Goal: Task Accomplishment & Management: Manage account settings

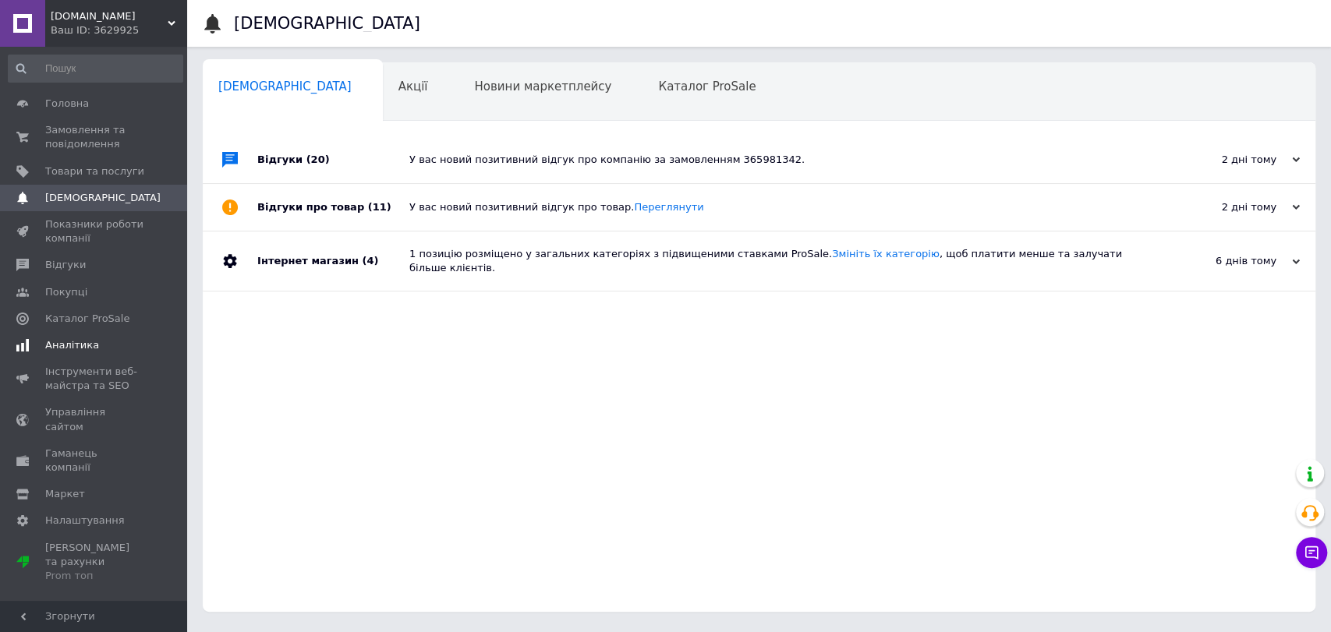
click at [71, 347] on span "Аналітика" at bounding box center [72, 345] width 54 height 14
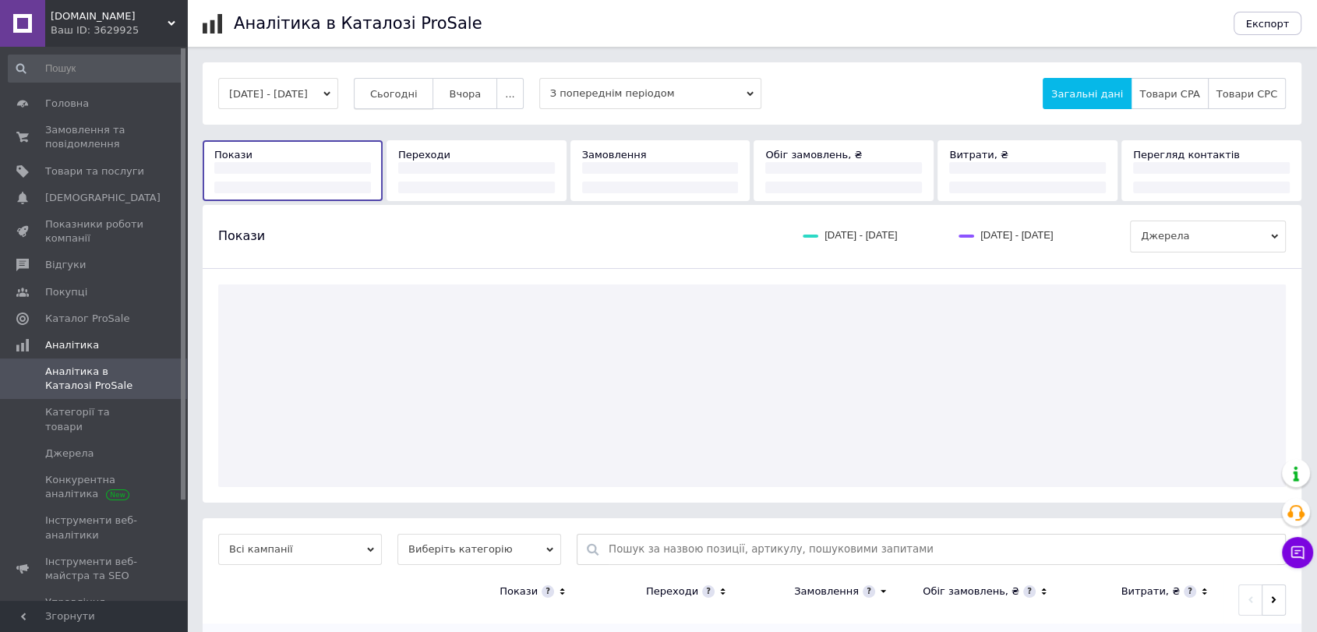
click at [407, 88] on span "Сьогодні" at bounding box center [394, 94] width 48 height 12
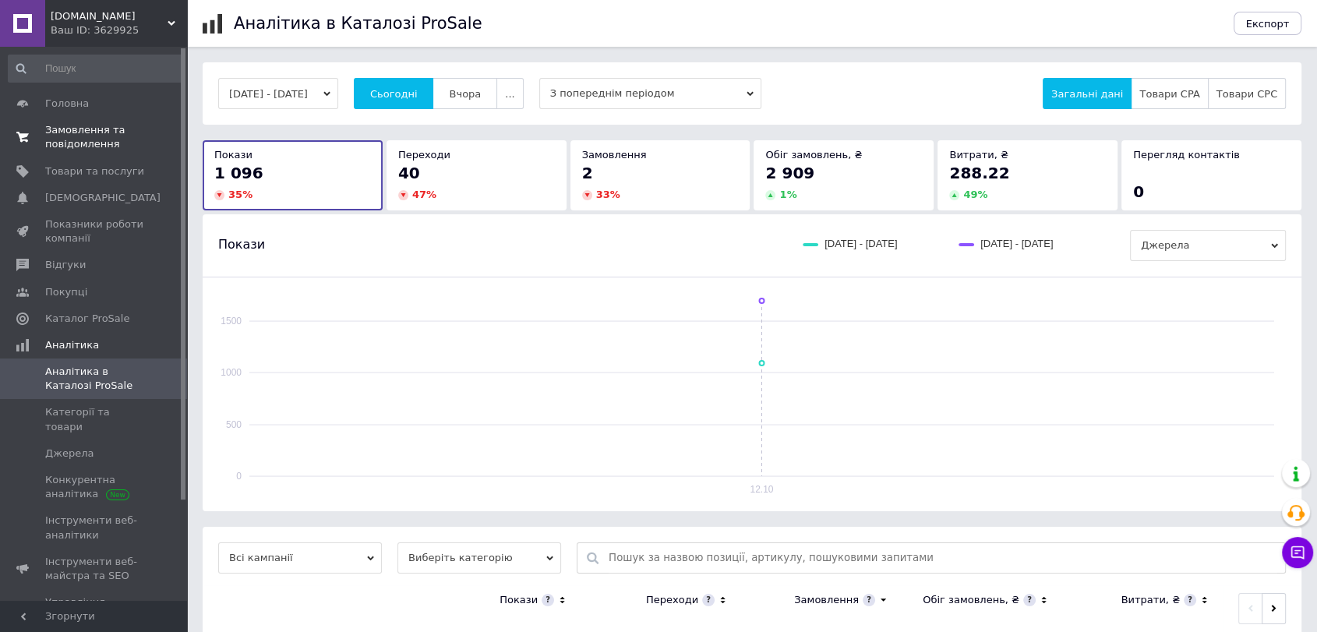
click at [87, 139] on span "Замовлення та повідомлення" at bounding box center [94, 137] width 99 height 28
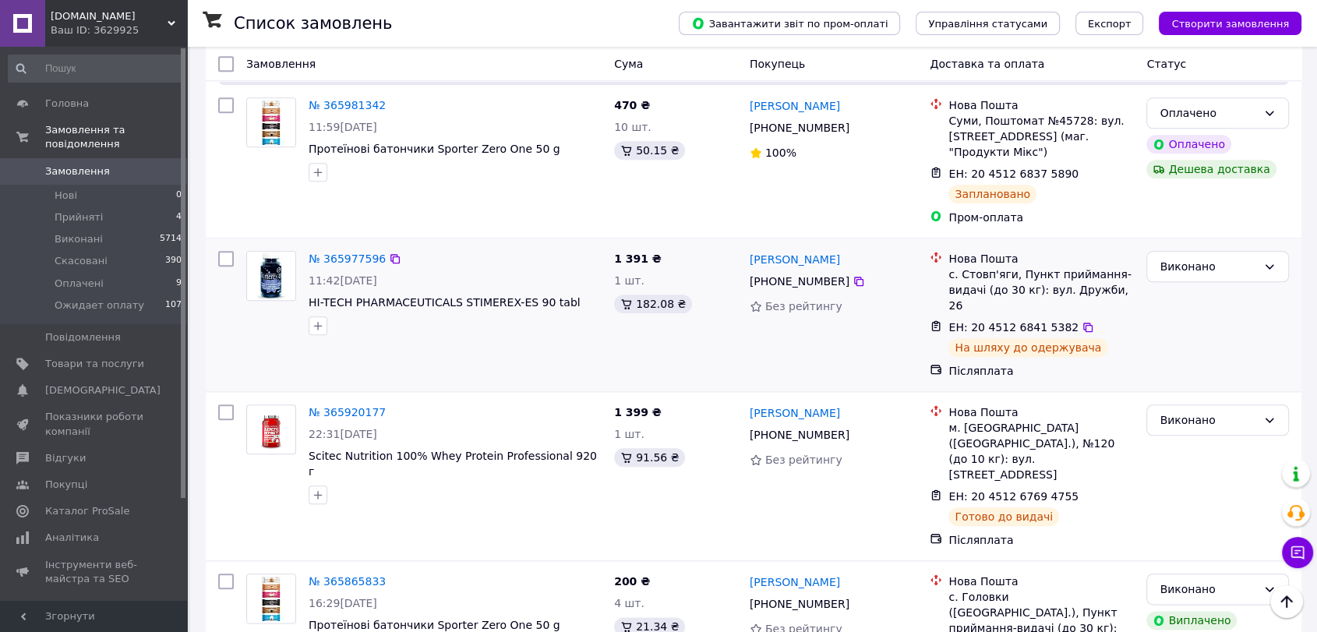
scroll to position [1616, 0]
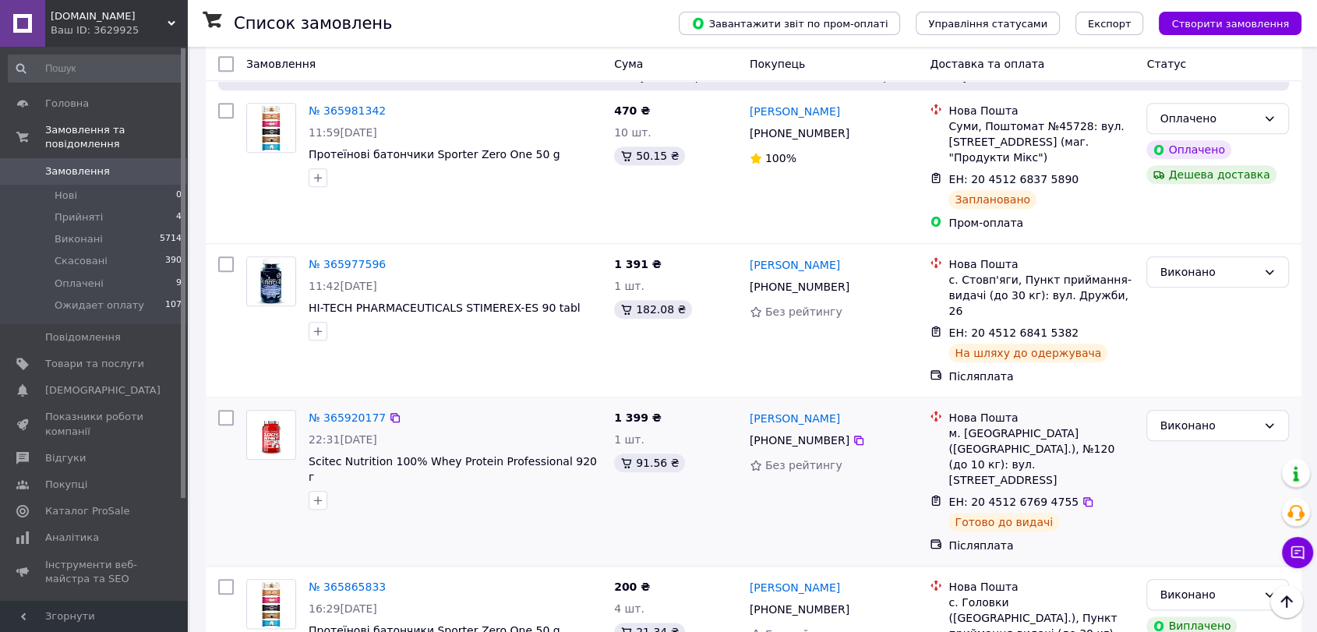
click at [277, 411] on img at bounding box center [271, 435] width 48 height 48
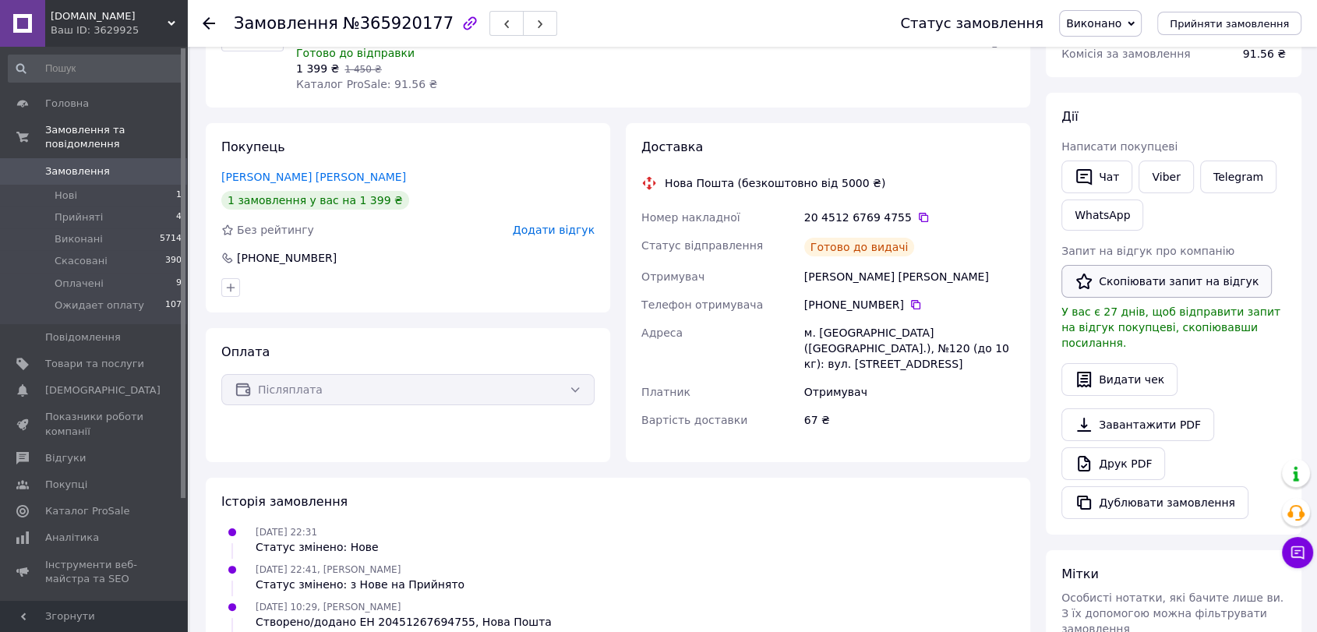
scroll to position [231, 0]
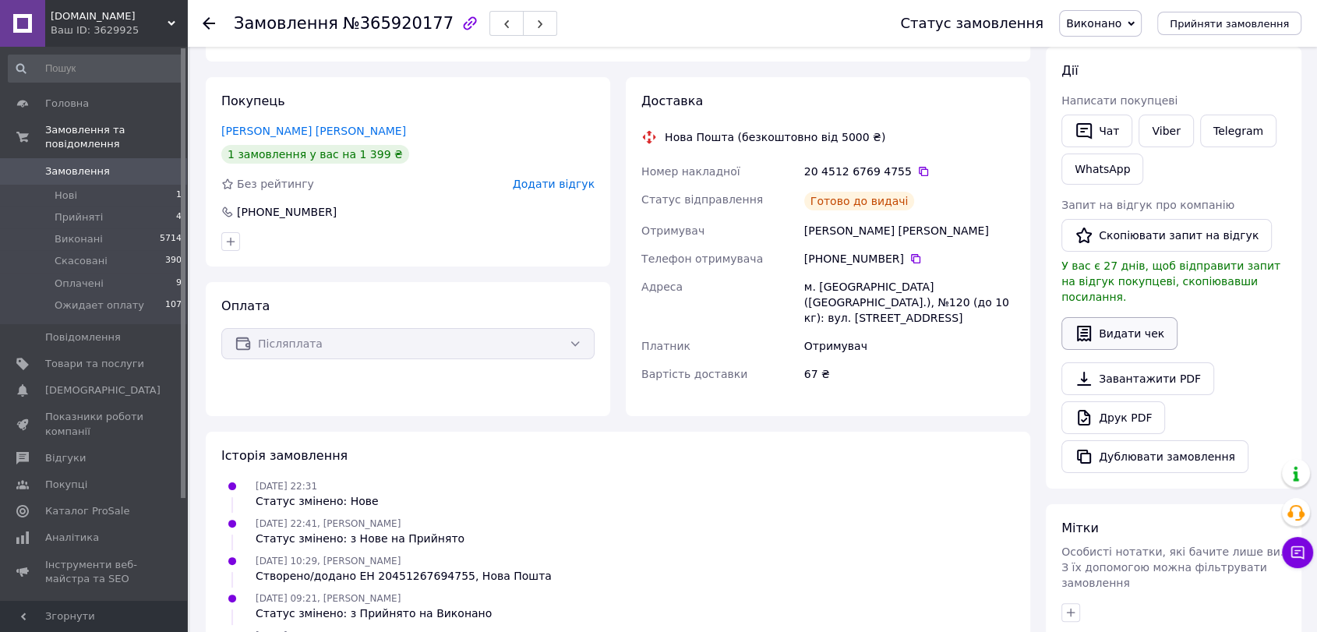
click at [1115, 318] on button "Видати чек" at bounding box center [1120, 333] width 116 height 33
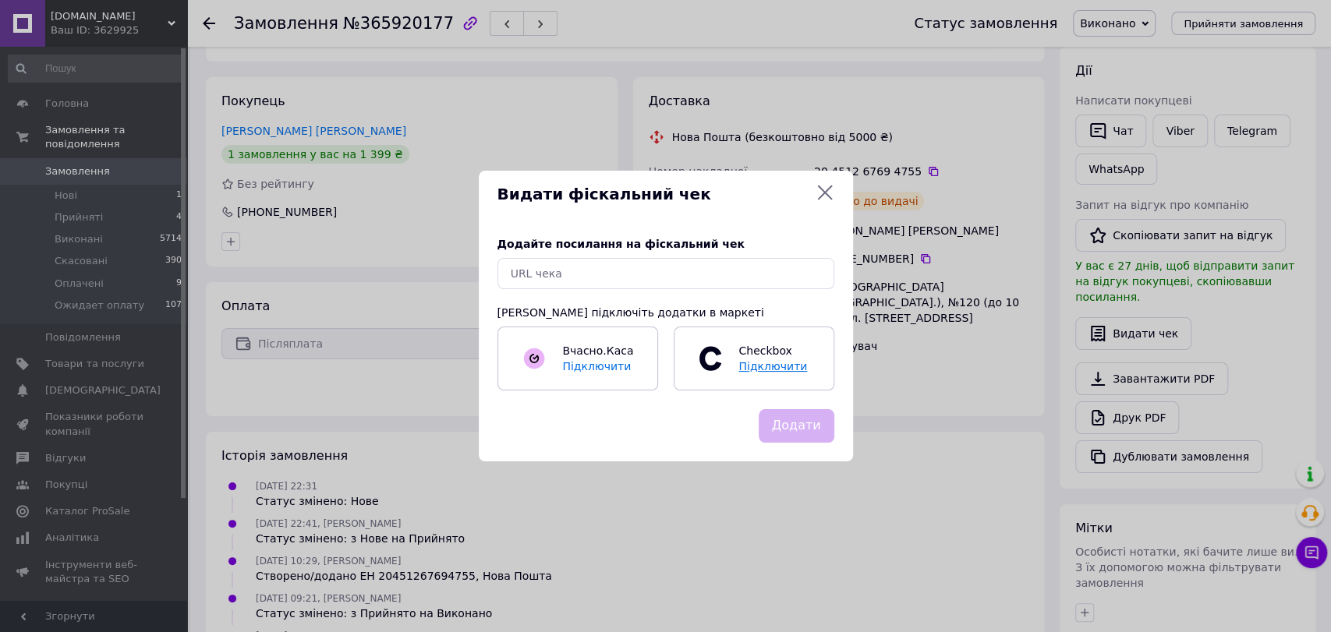
click at [754, 362] on span "Підключити" at bounding box center [772, 366] width 69 height 12
click at [599, 345] on span "Вчасно.Каса" at bounding box center [597, 351] width 71 height 12
click at [586, 274] on input "text" at bounding box center [665, 273] width 337 height 31
click at [827, 199] on icon at bounding box center [824, 192] width 19 height 19
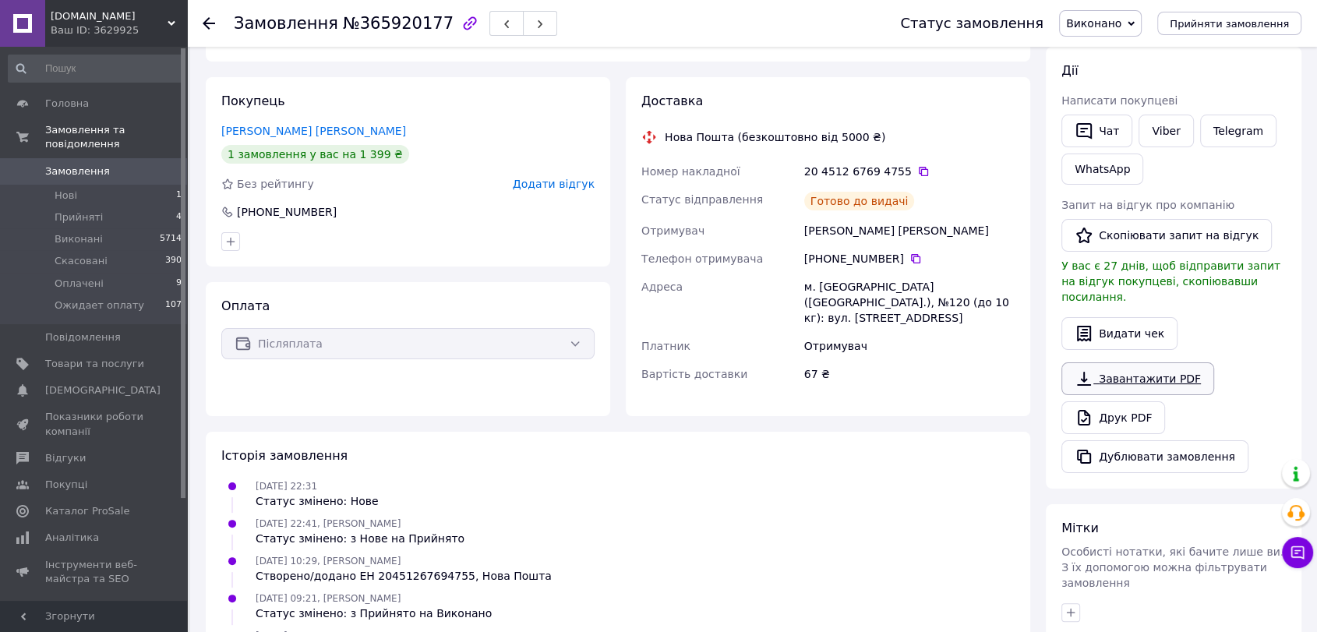
click at [1126, 362] on link "Завантажити PDF" at bounding box center [1138, 378] width 153 height 33
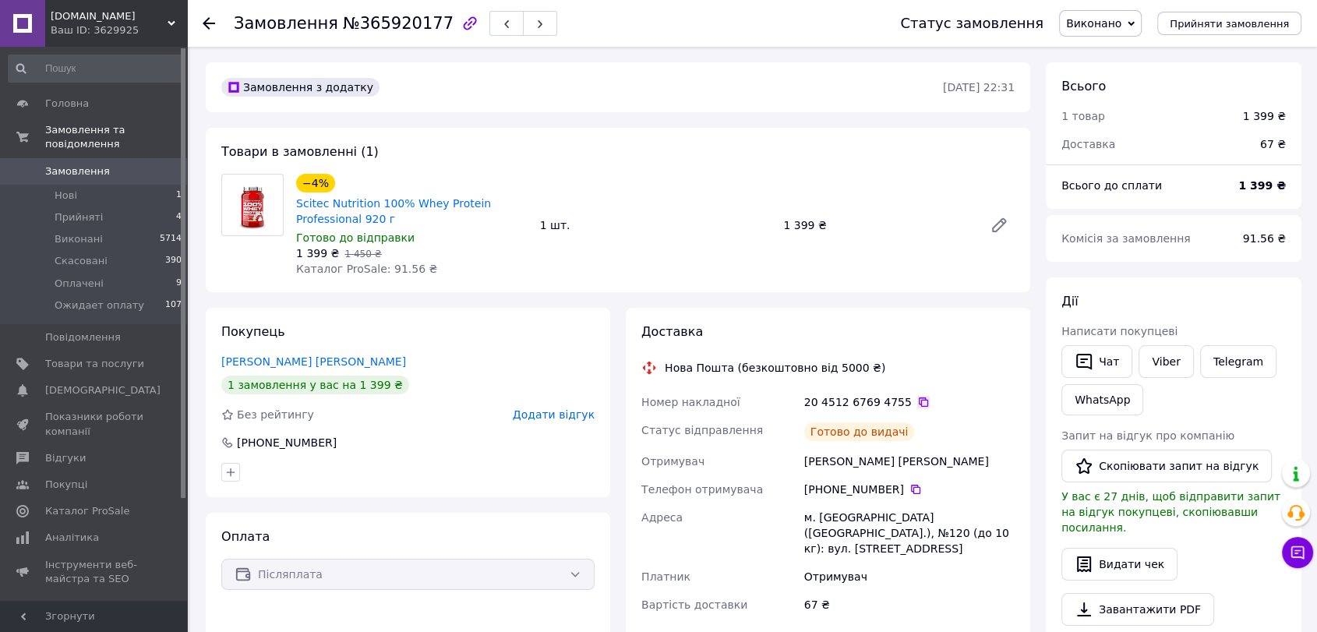
click at [917, 401] on icon at bounding box center [923, 402] width 12 height 12
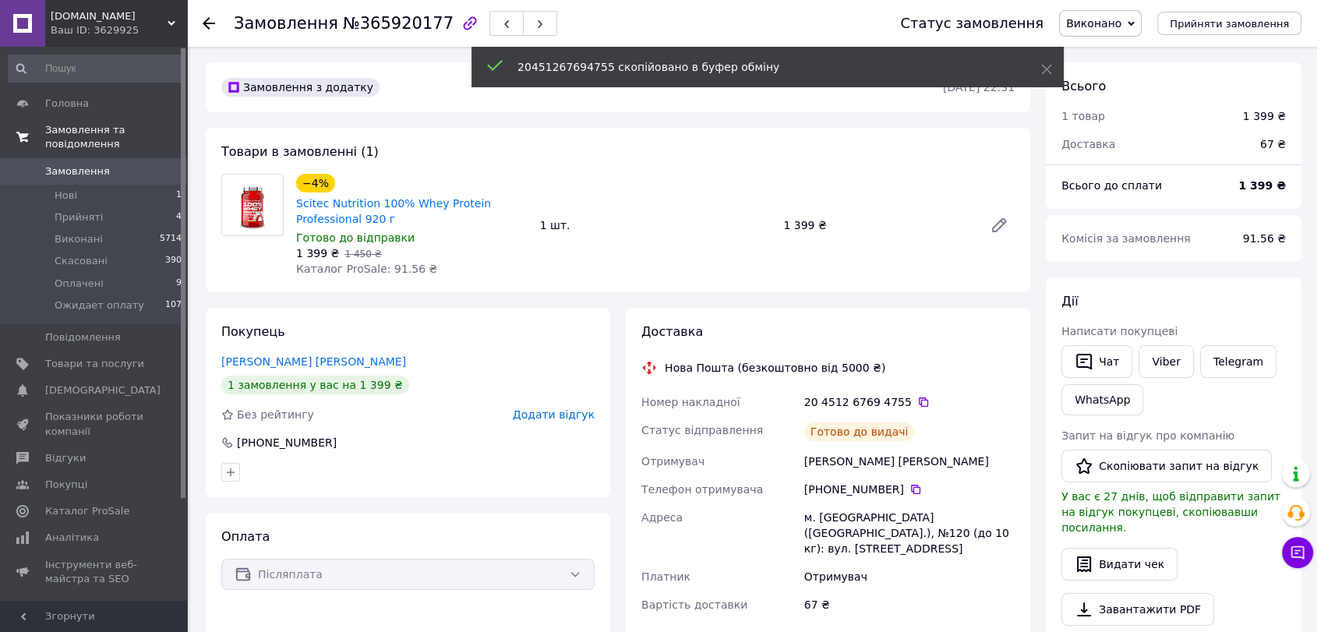
click at [76, 142] on link "Замовлення та повідомлення" at bounding box center [95, 137] width 191 height 41
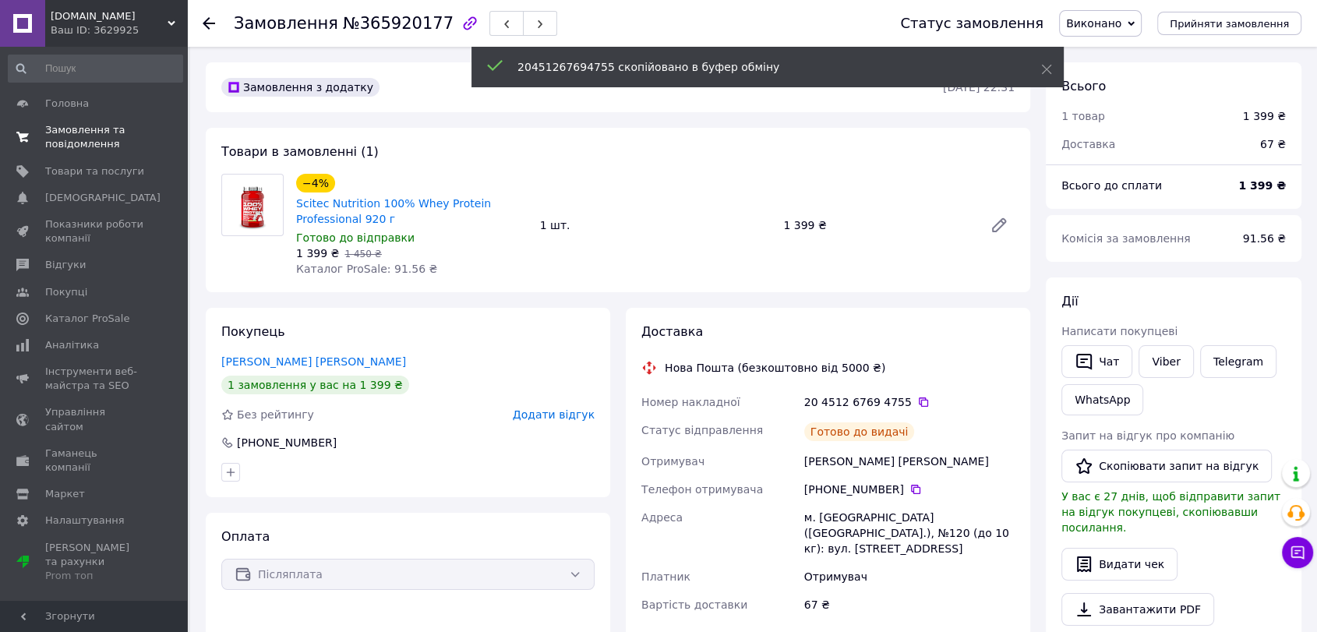
click at [82, 133] on span "Замовлення та повідомлення" at bounding box center [94, 137] width 99 height 28
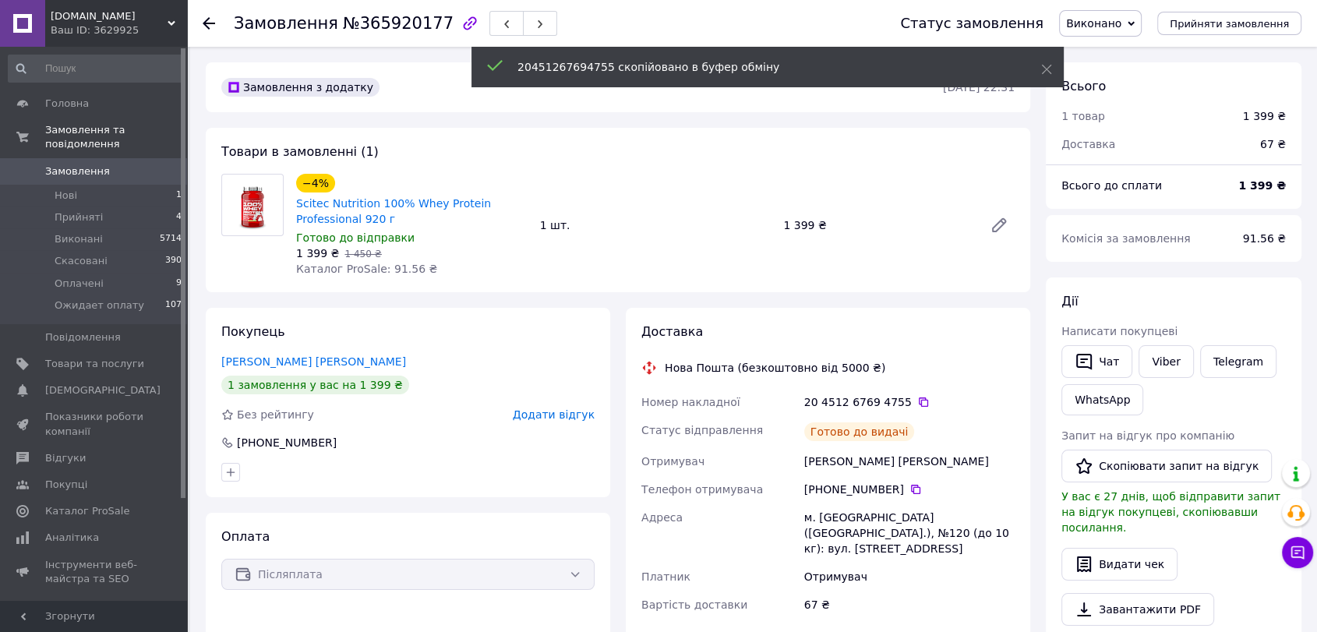
click at [87, 164] on span "Замовлення" at bounding box center [77, 171] width 65 height 14
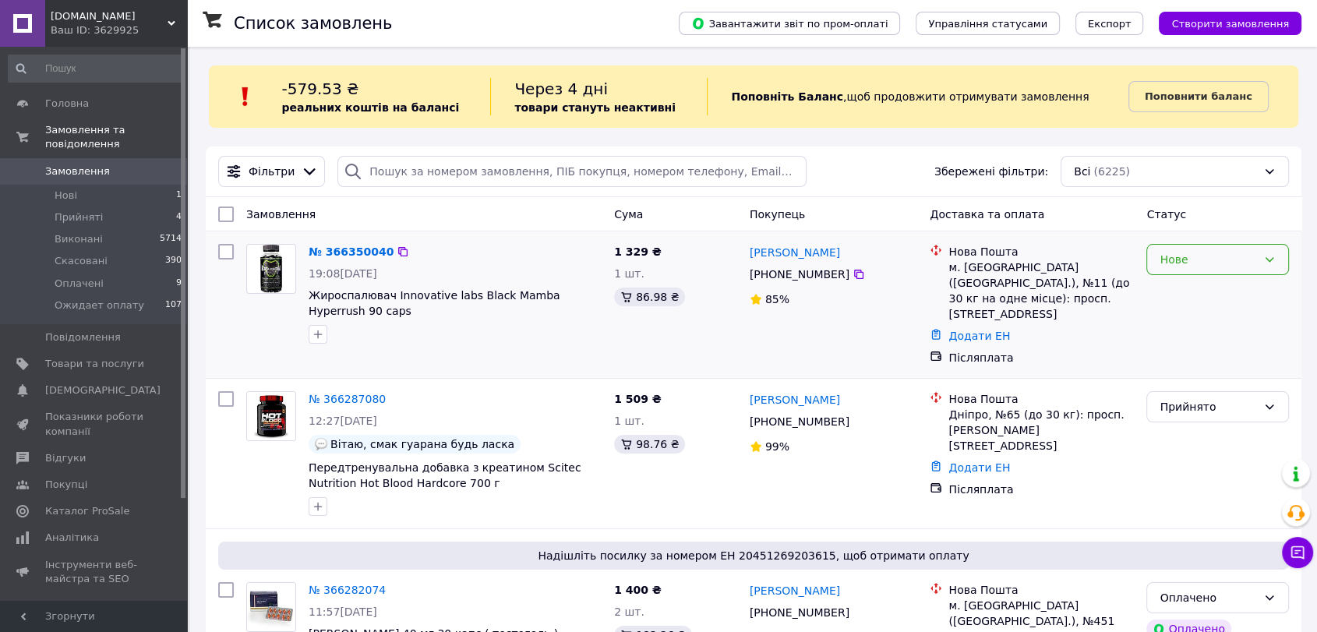
click at [1188, 249] on div "Нове" at bounding box center [1218, 259] width 143 height 31
click at [1184, 289] on li "Прийнято" at bounding box center [1217, 293] width 141 height 28
click at [289, 271] on picture at bounding box center [271, 269] width 50 height 50
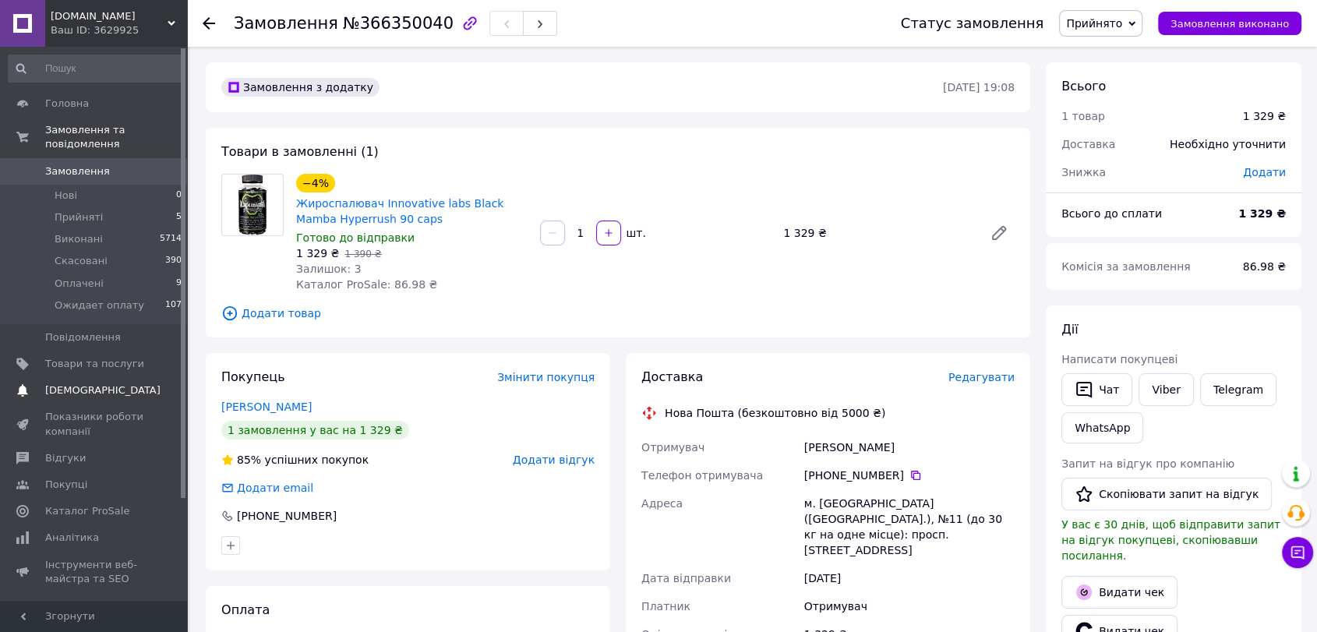
click at [69, 384] on span "[DEMOGRAPHIC_DATA]" at bounding box center [102, 391] width 115 height 14
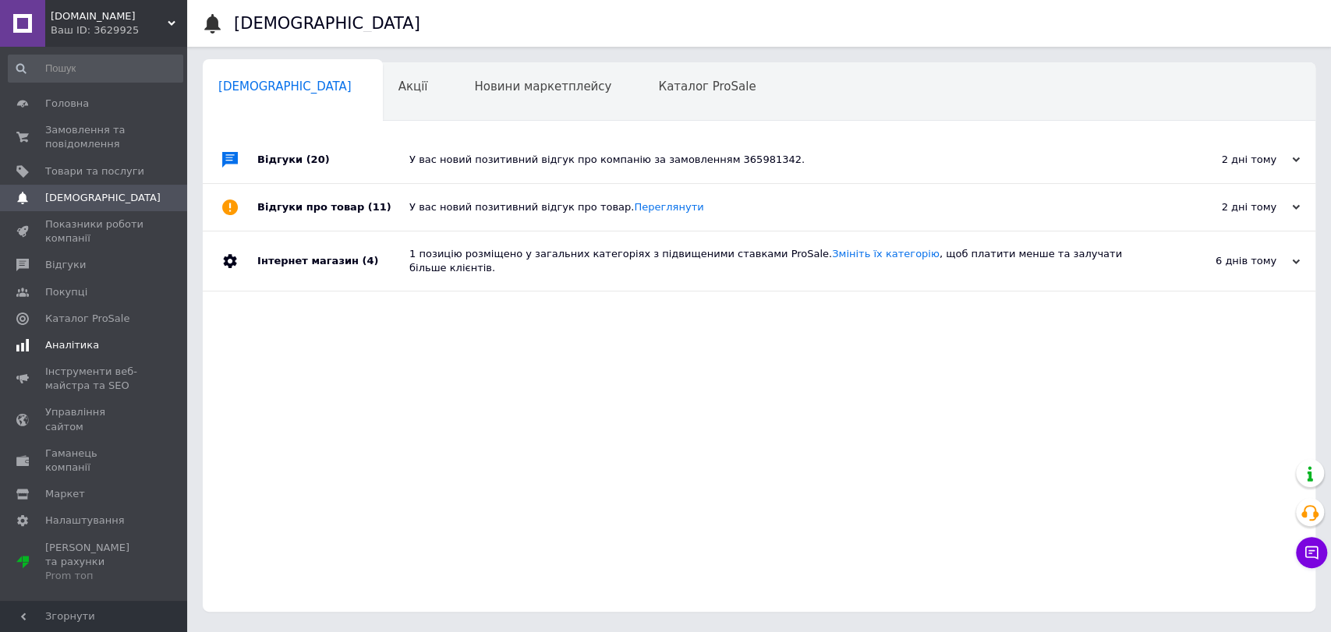
click at [76, 353] on link "Аналітика" at bounding box center [95, 345] width 191 height 27
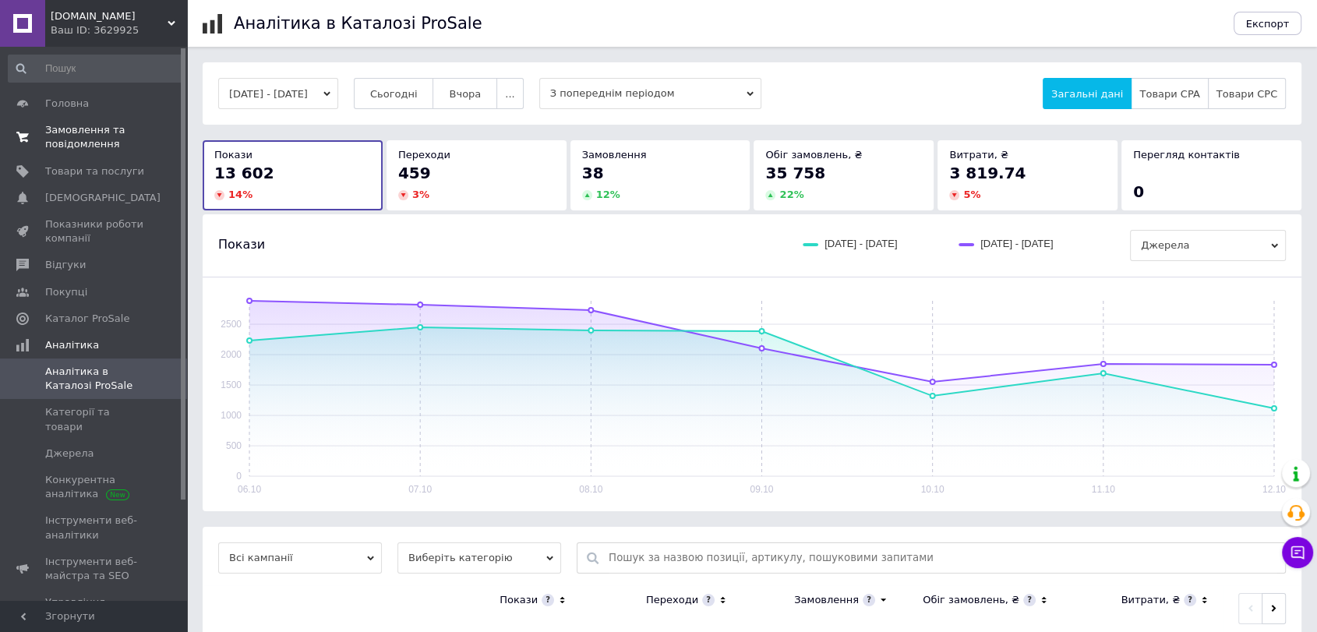
click at [99, 142] on span "Замовлення та повідомлення" at bounding box center [94, 137] width 99 height 28
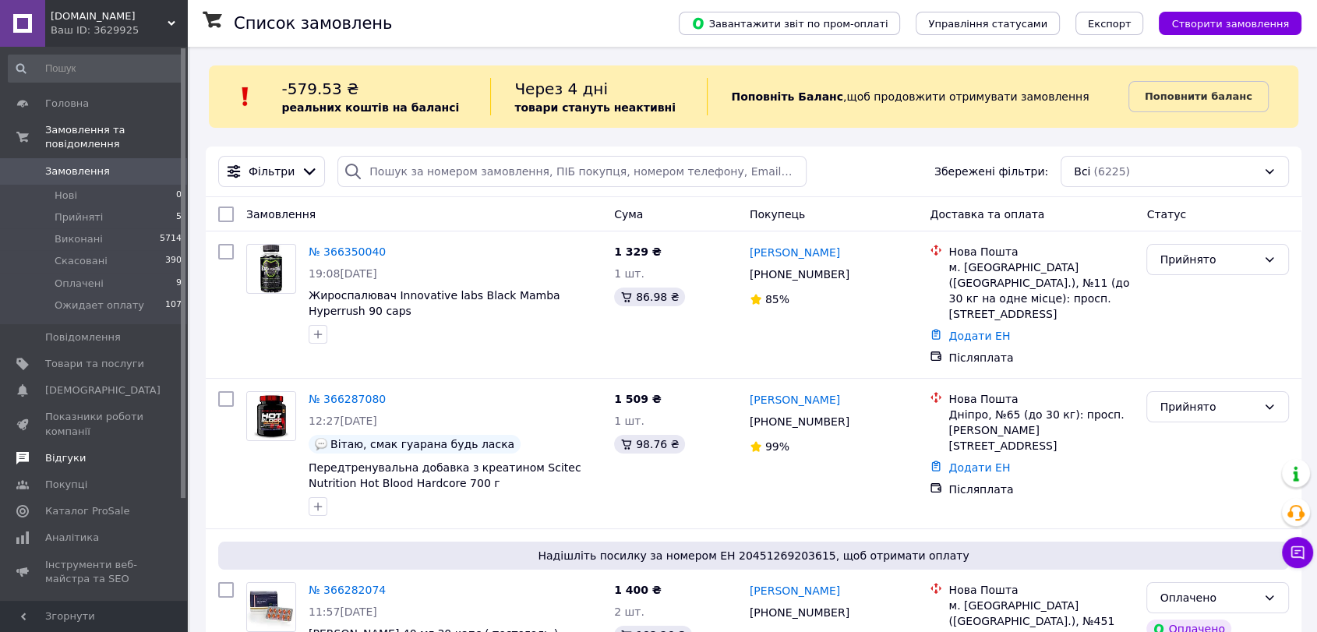
click at [72, 453] on link "Відгуки" at bounding box center [95, 458] width 191 height 27
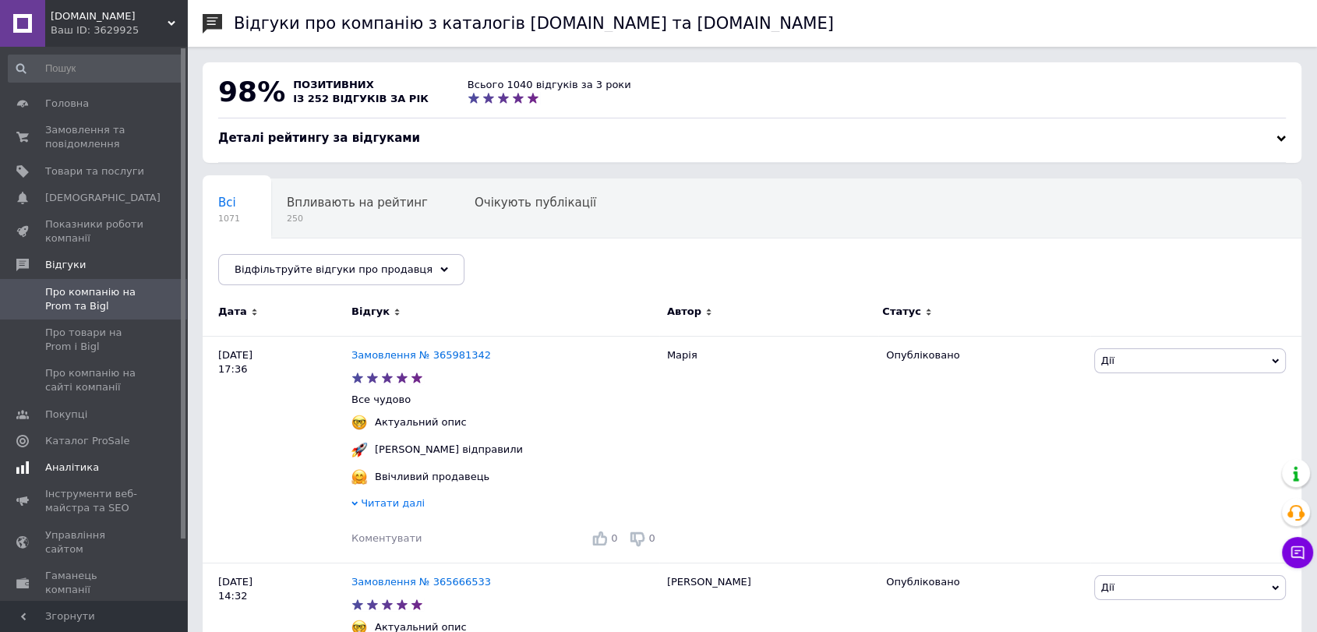
click at [67, 469] on span "Аналітика" at bounding box center [72, 468] width 54 height 14
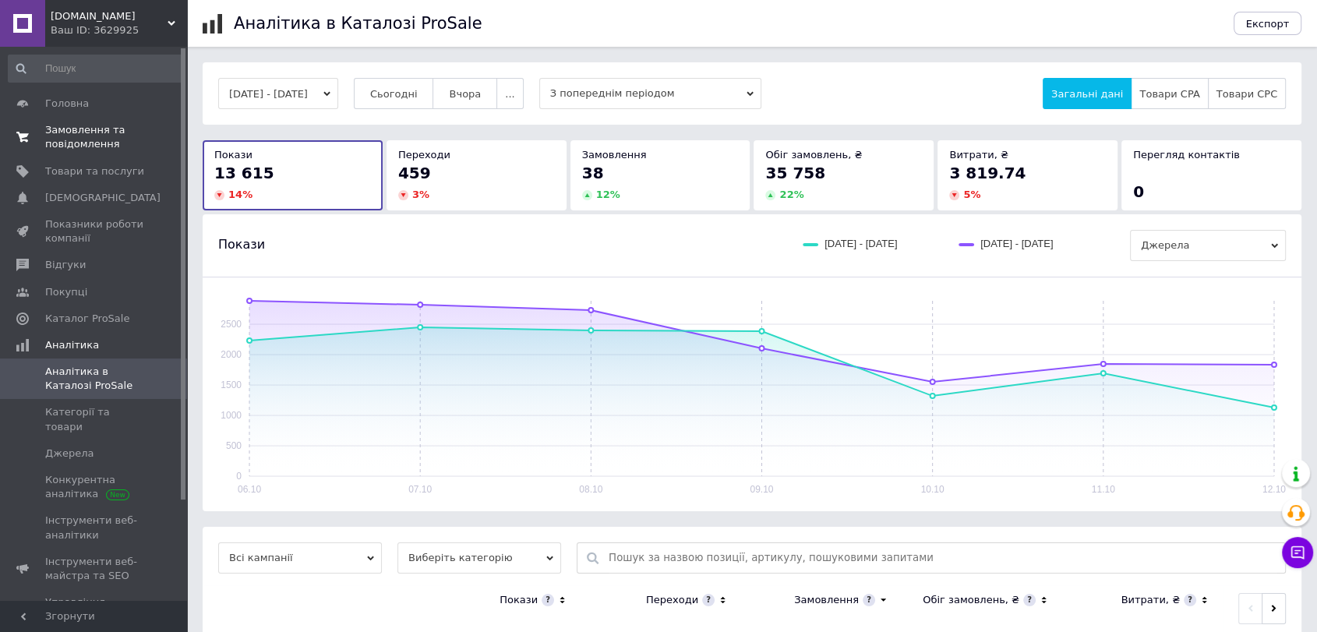
click at [94, 128] on span "Замовлення та повідомлення" at bounding box center [94, 137] width 99 height 28
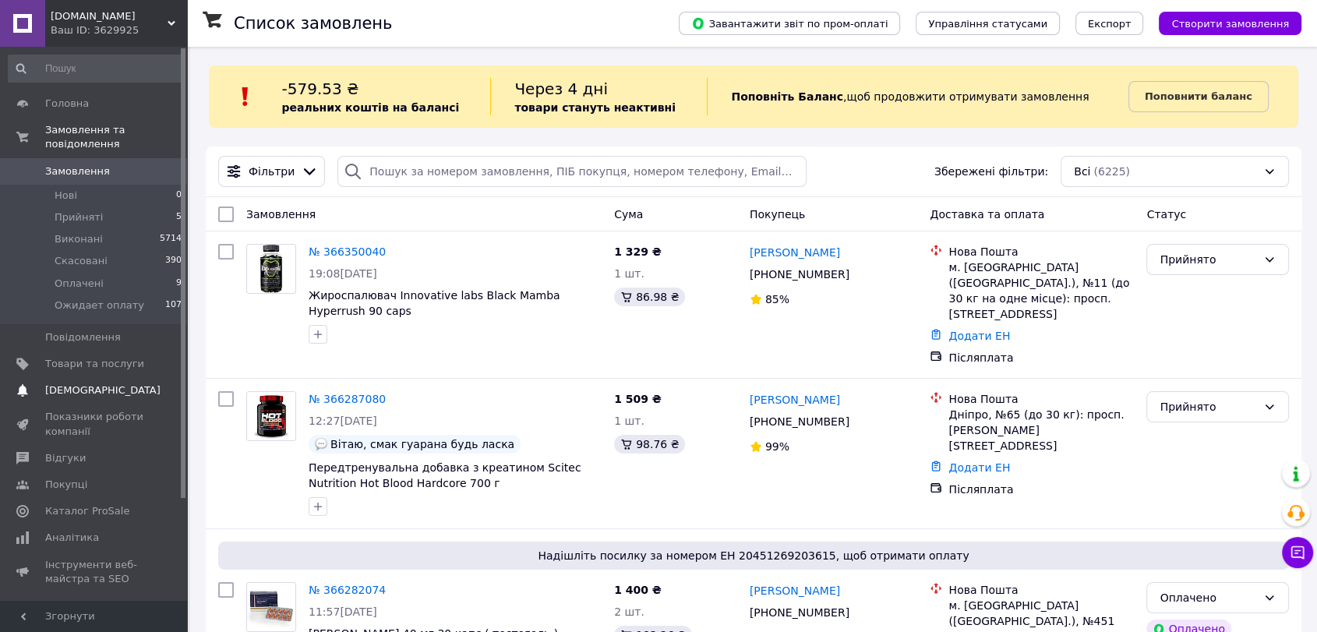
click at [108, 384] on span "[DEMOGRAPHIC_DATA]" at bounding box center [94, 391] width 99 height 14
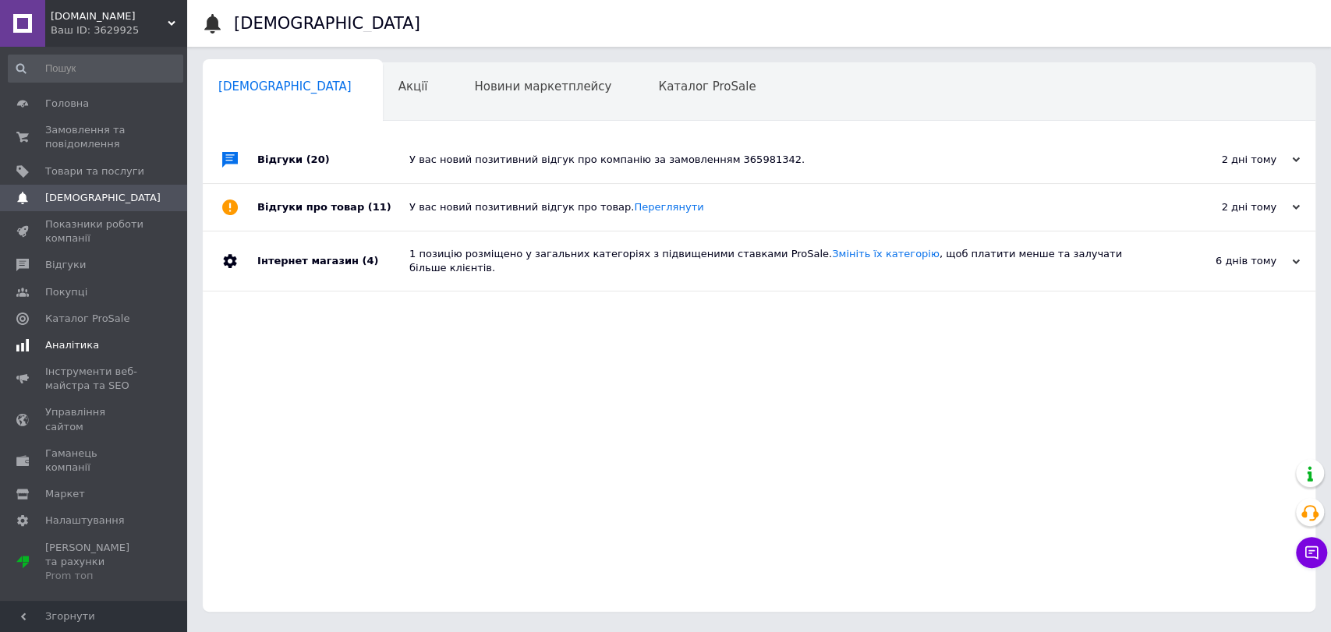
click at [85, 343] on span "Аналітика" at bounding box center [72, 345] width 54 height 14
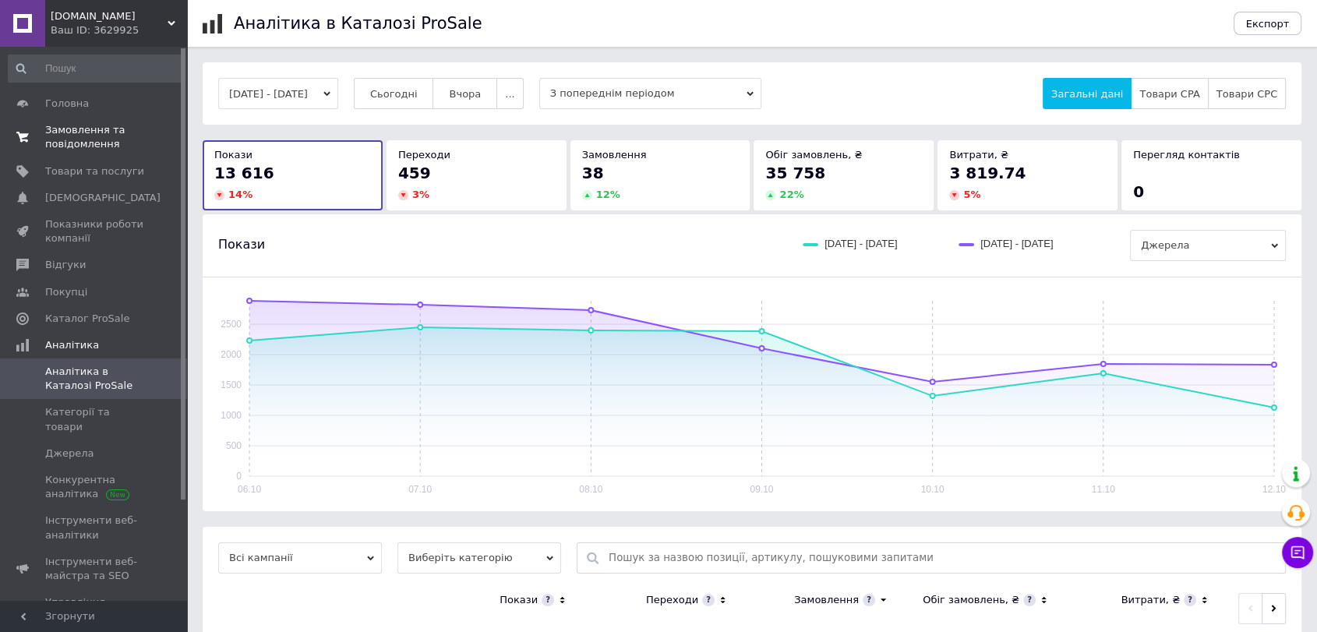
click at [90, 139] on span "Замовлення та повідомлення" at bounding box center [94, 137] width 99 height 28
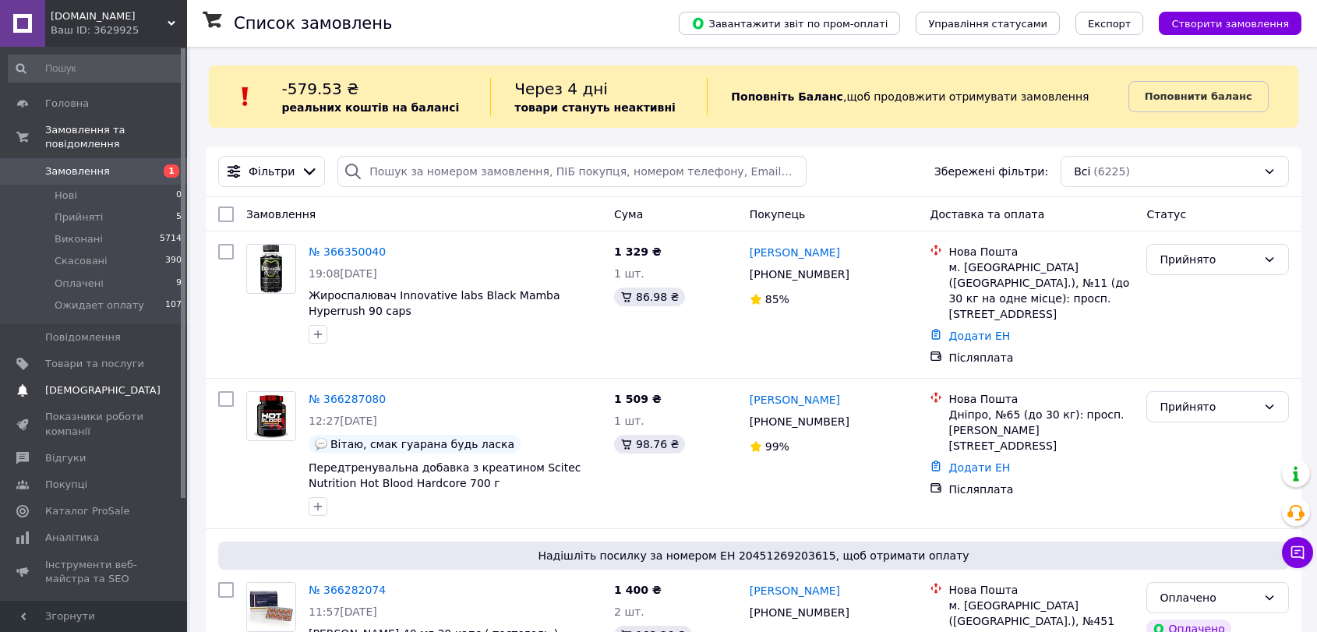
click at [75, 377] on link "Сповіщення 0 0" at bounding box center [95, 390] width 191 height 27
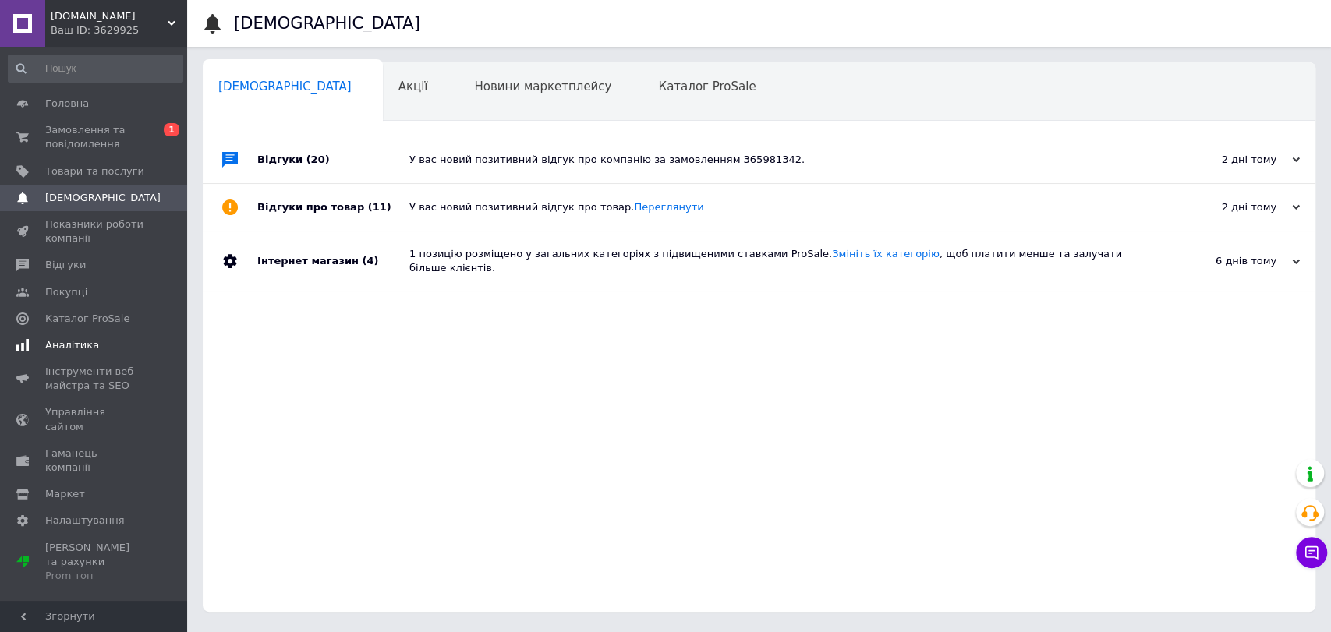
click at [75, 341] on span "Аналітика" at bounding box center [72, 345] width 54 height 14
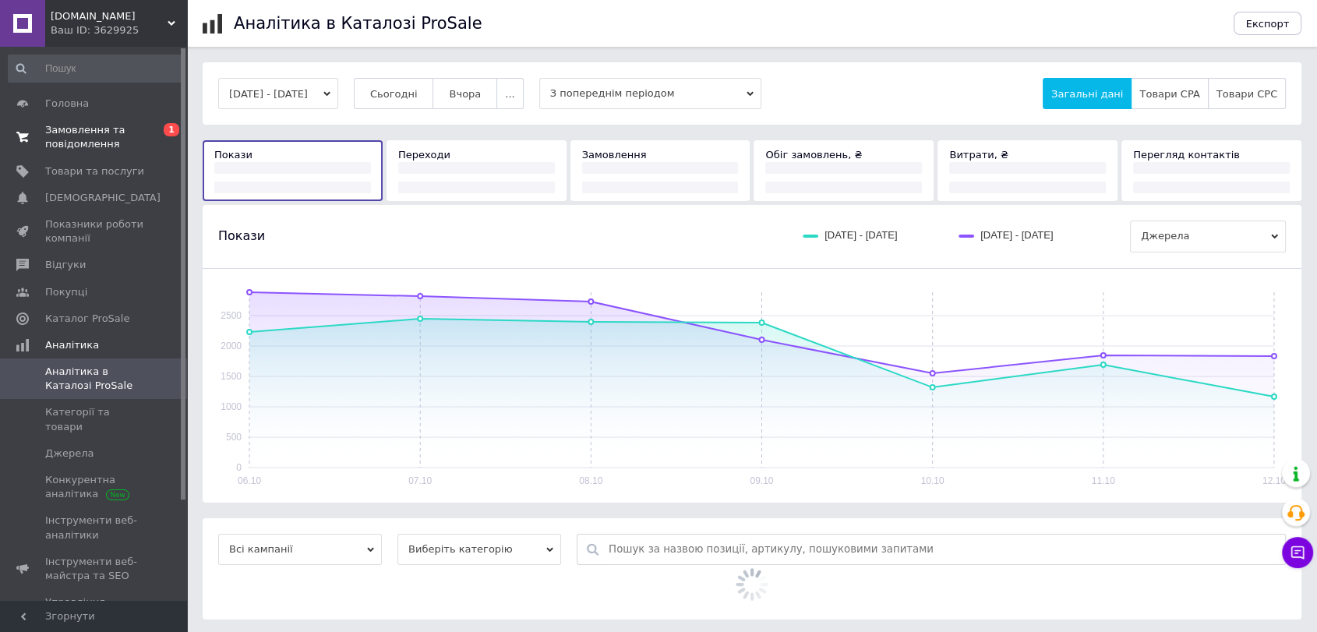
click at [99, 144] on span "Замовлення та повідомлення" at bounding box center [94, 137] width 99 height 28
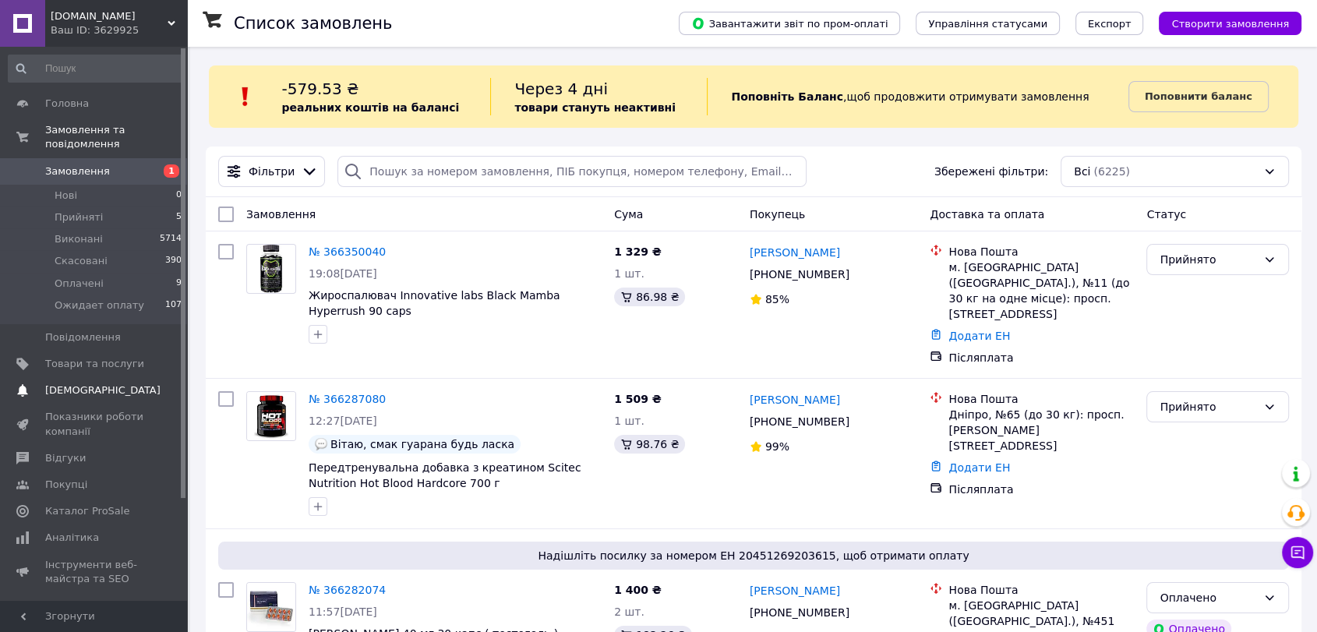
click at [81, 384] on span "[DEMOGRAPHIC_DATA]" at bounding box center [102, 391] width 115 height 14
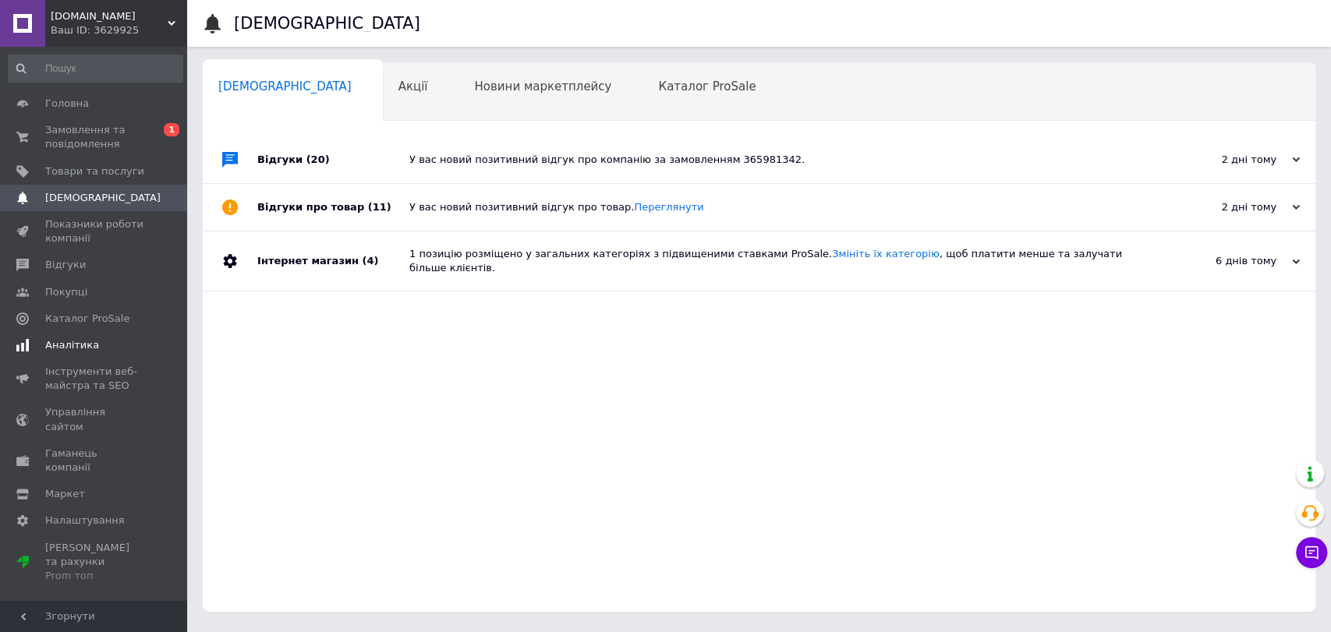
click at [80, 341] on span "Аналітика" at bounding box center [72, 345] width 54 height 14
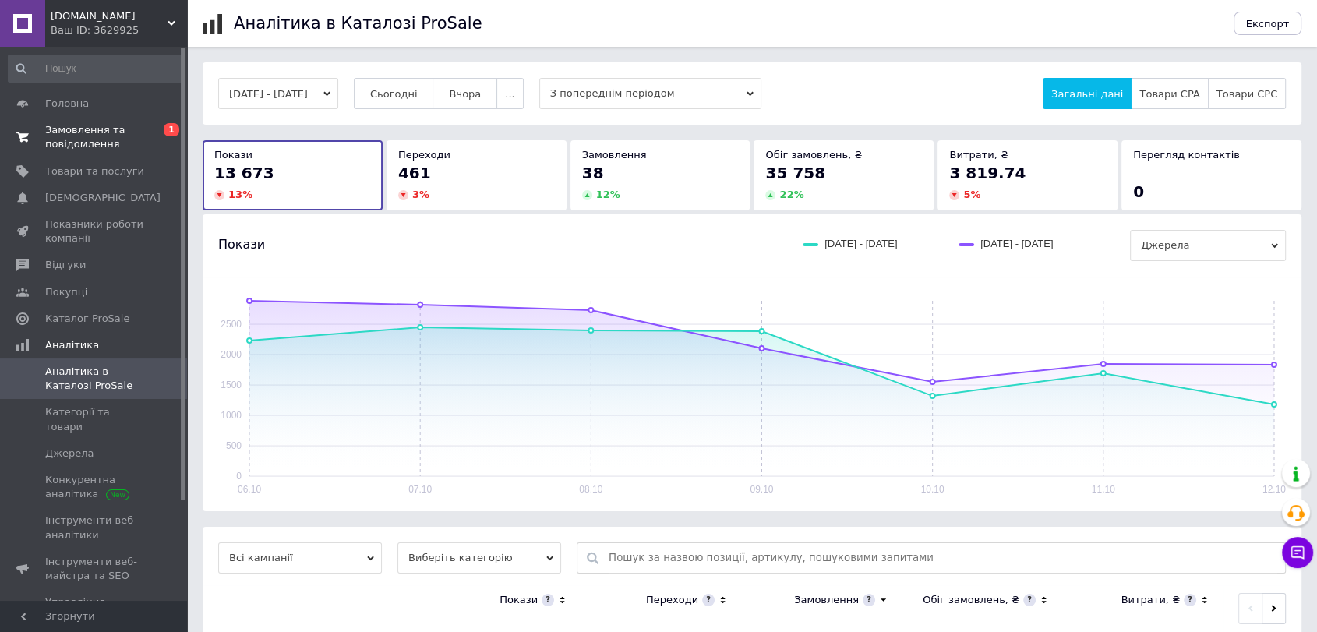
click at [104, 136] on span "Замовлення та повідомлення" at bounding box center [94, 137] width 99 height 28
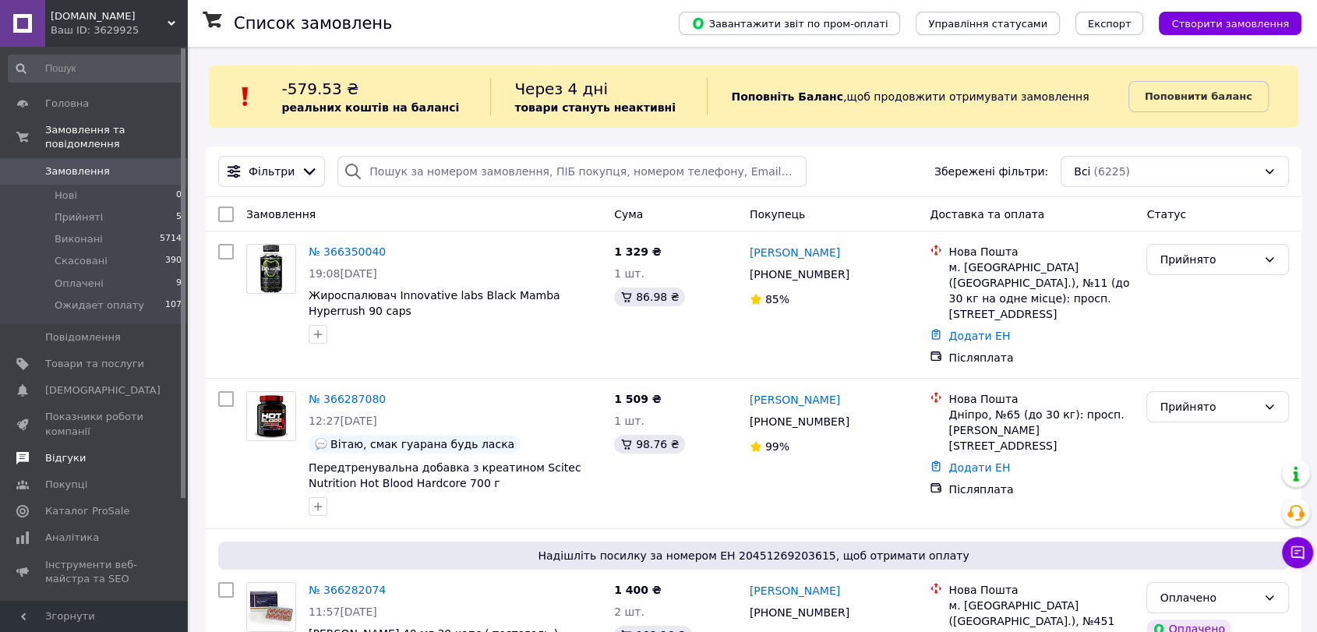
click at [94, 451] on span "Відгуки" at bounding box center [94, 458] width 99 height 14
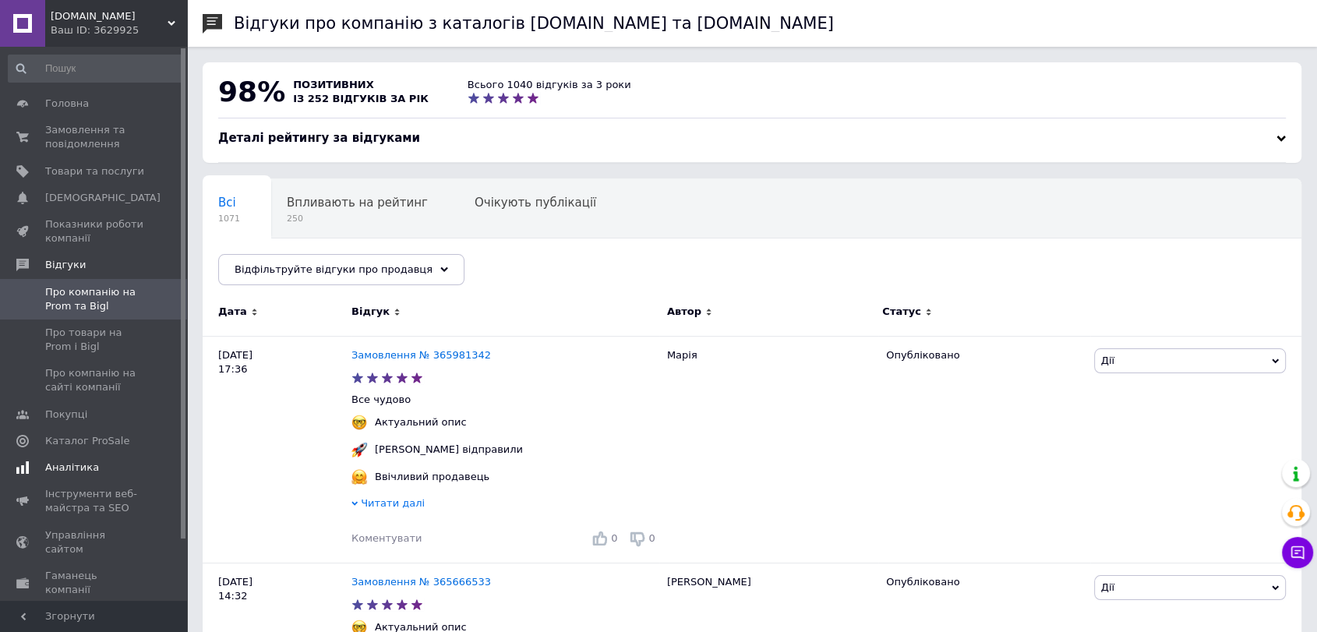
click at [82, 465] on span "Аналітика" at bounding box center [72, 468] width 54 height 14
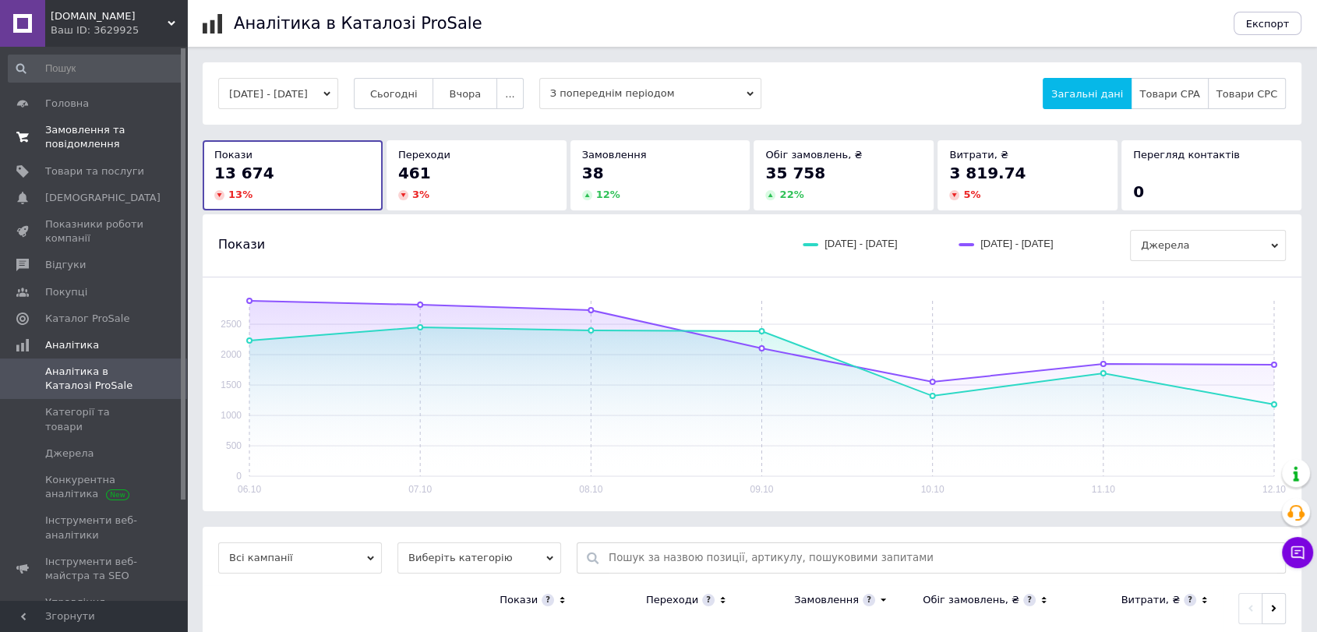
click at [70, 140] on span "Замовлення та повідомлення" at bounding box center [94, 137] width 99 height 28
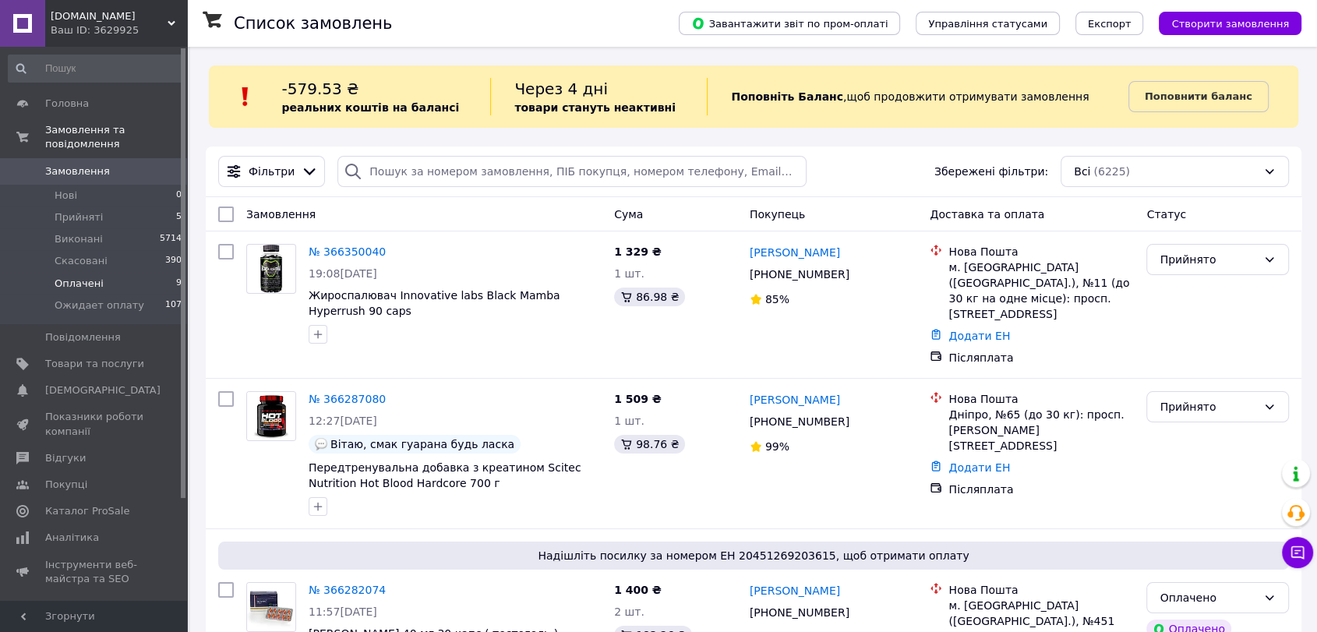
click at [116, 273] on li "Оплачені 9" at bounding box center [95, 284] width 191 height 22
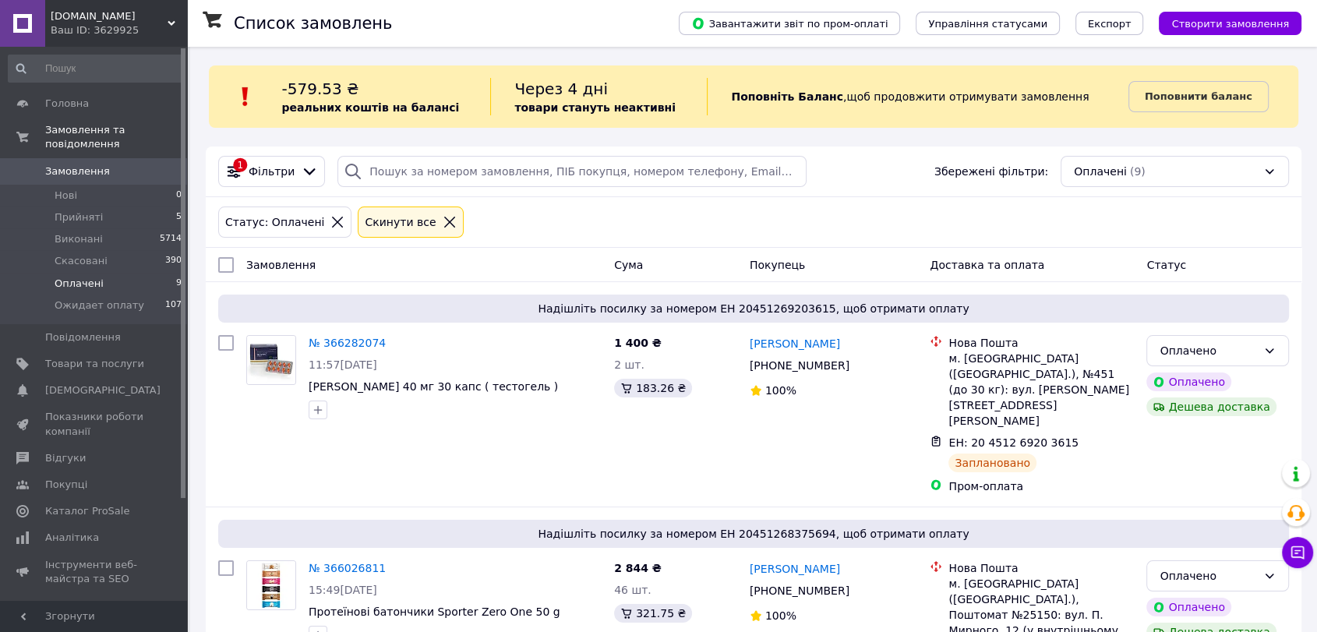
click at [124, 164] on span "Замовлення" at bounding box center [94, 171] width 99 height 14
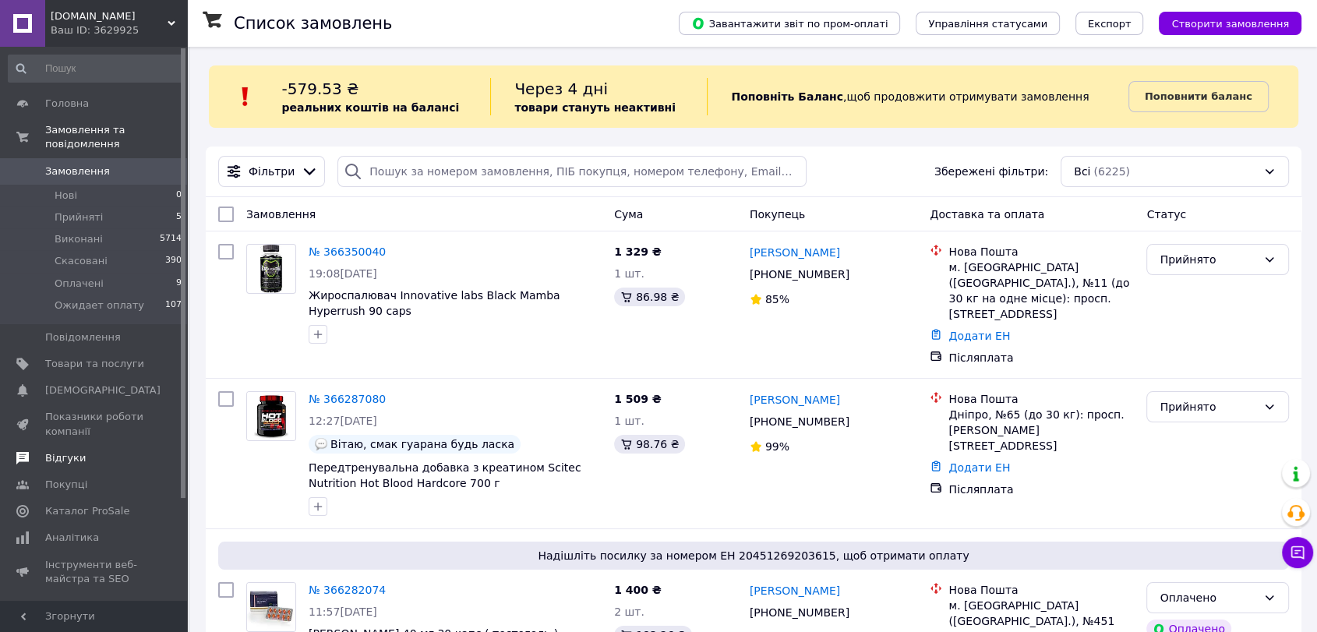
click at [78, 451] on span "Відгуки" at bounding box center [65, 458] width 41 height 14
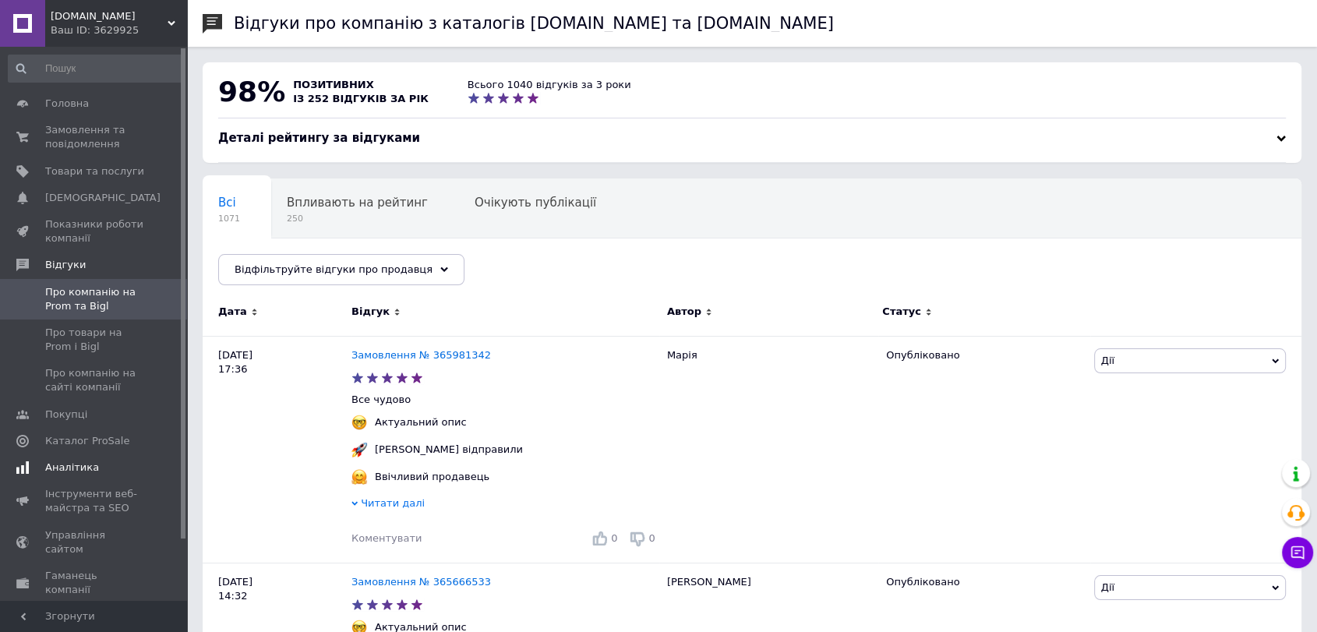
click at [82, 459] on link "Аналітика" at bounding box center [95, 467] width 191 height 27
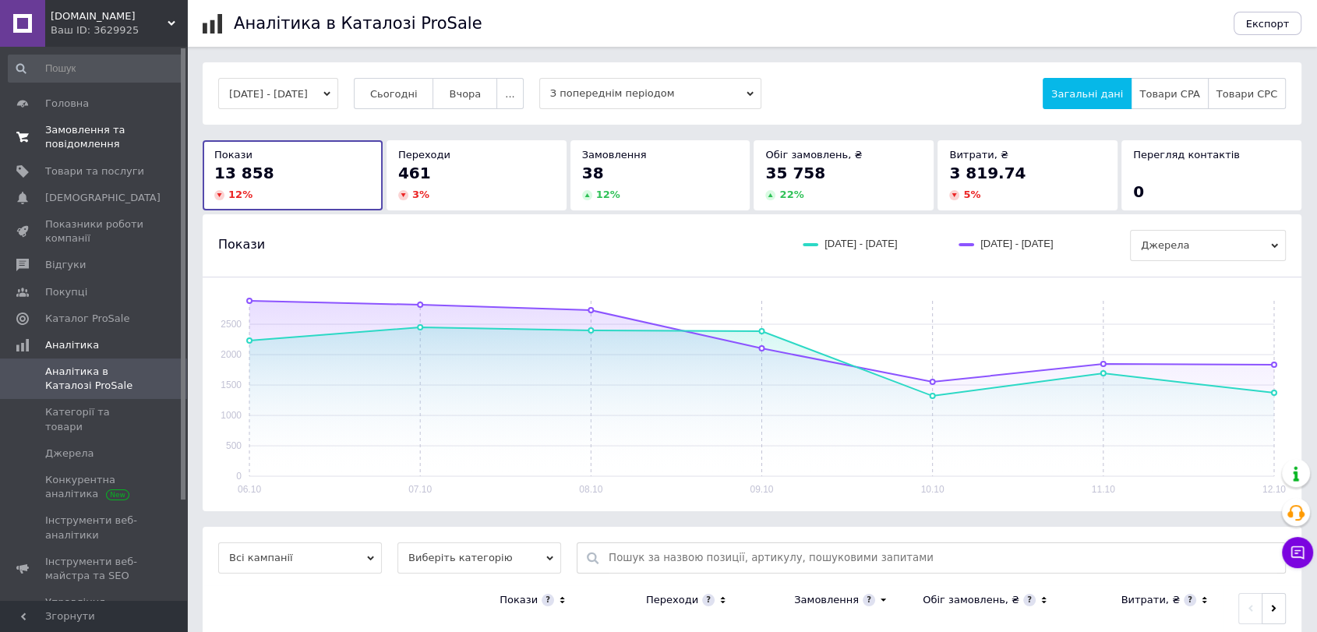
click at [100, 124] on span "Замовлення та повідомлення" at bounding box center [94, 137] width 99 height 28
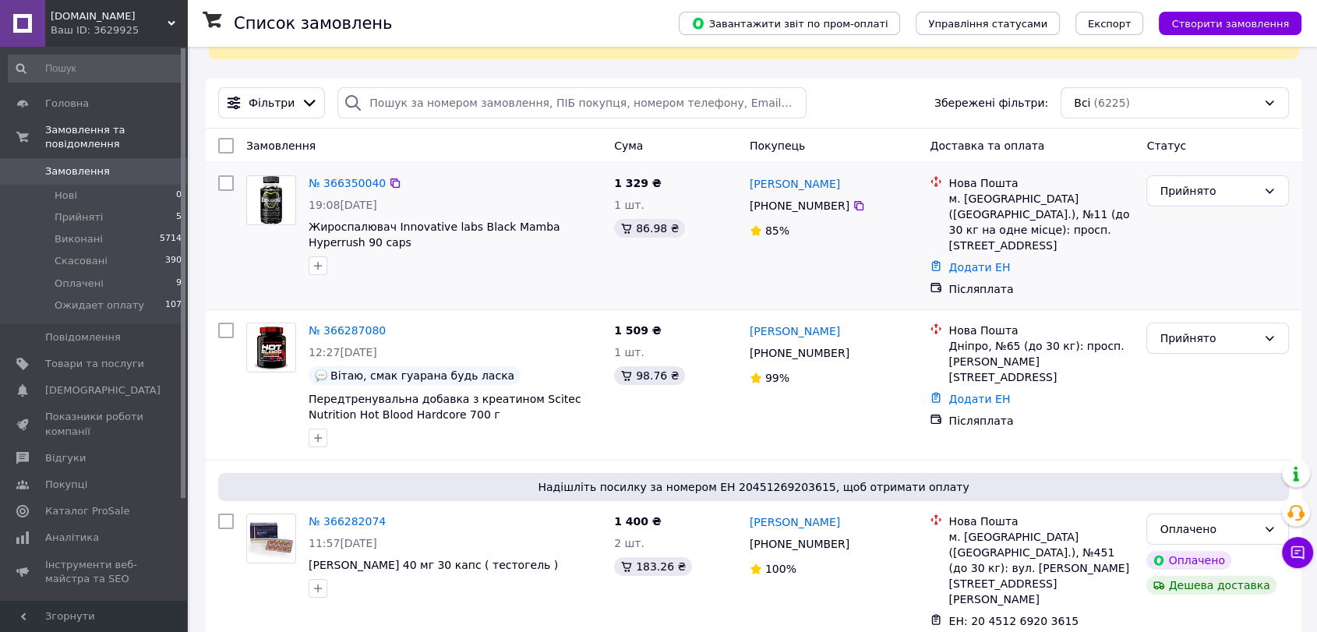
scroll to position [115, 0]
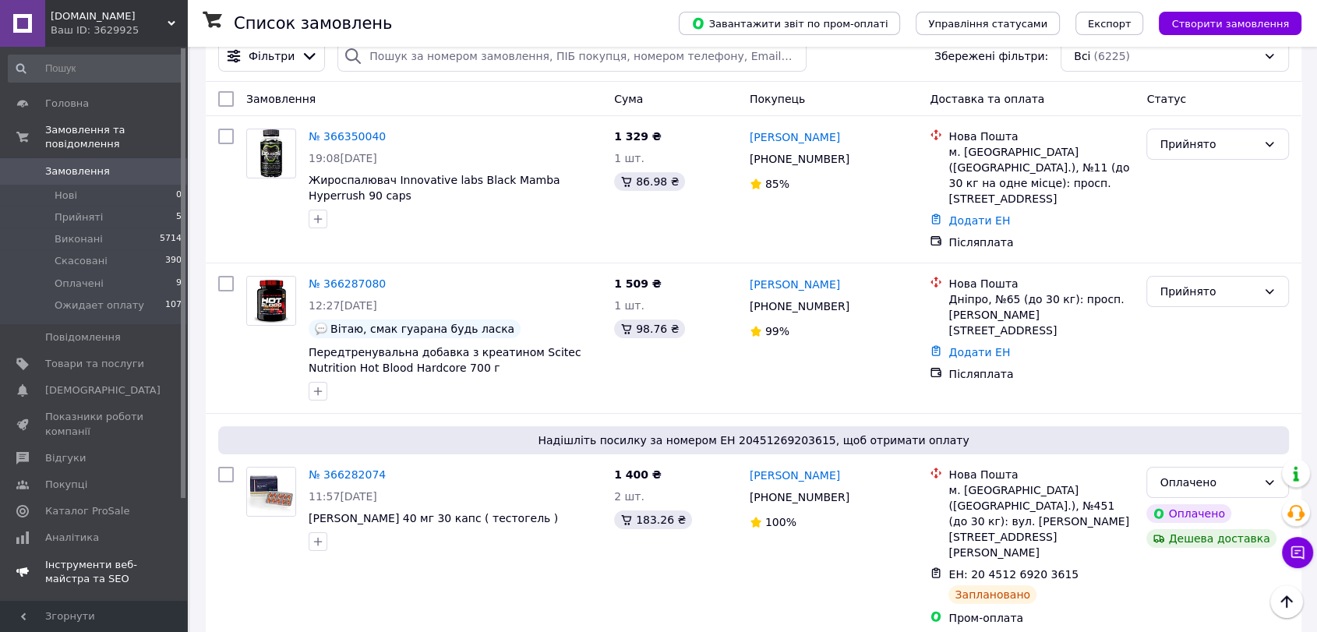
click at [75, 384] on span "[DEMOGRAPHIC_DATA]" at bounding box center [102, 391] width 115 height 14
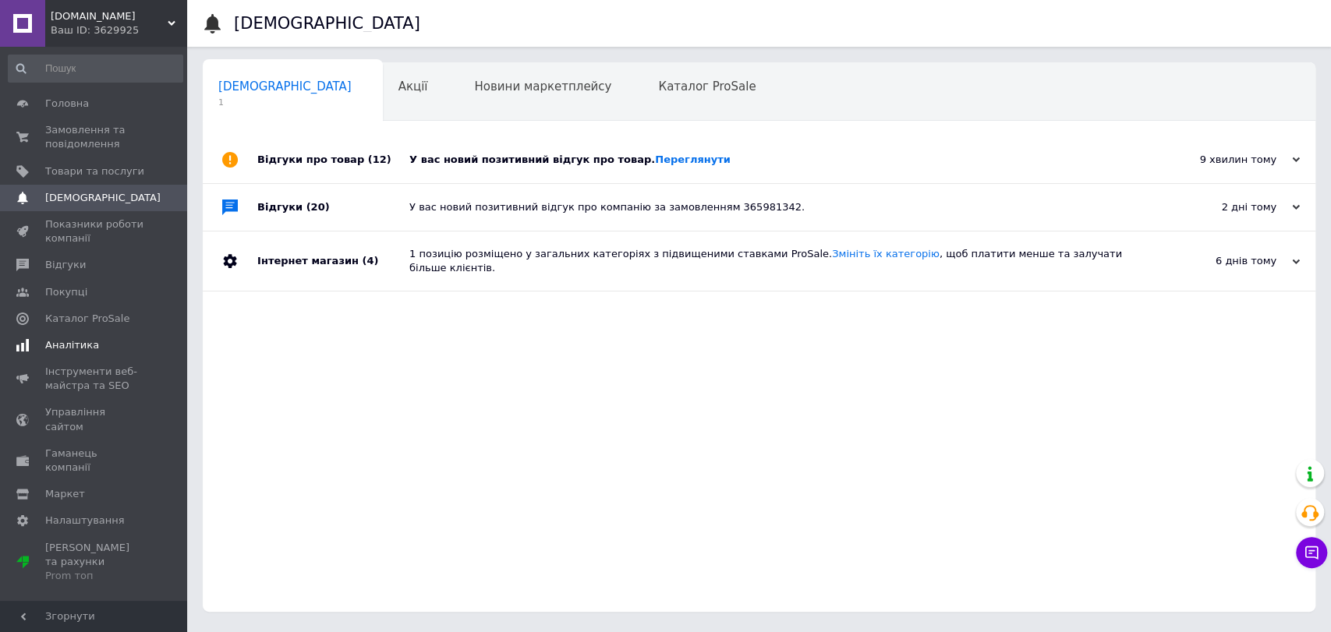
click at [90, 343] on span "Аналітика" at bounding box center [94, 345] width 99 height 14
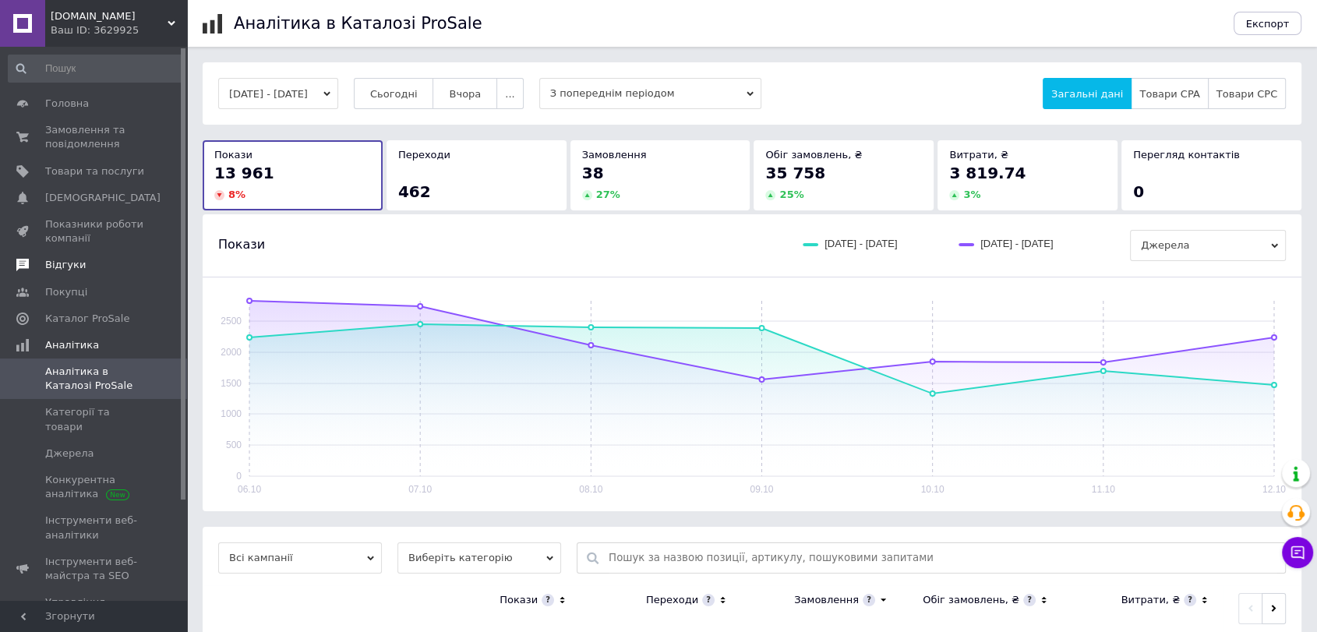
click at [87, 271] on span "Відгуки" at bounding box center [94, 265] width 99 height 14
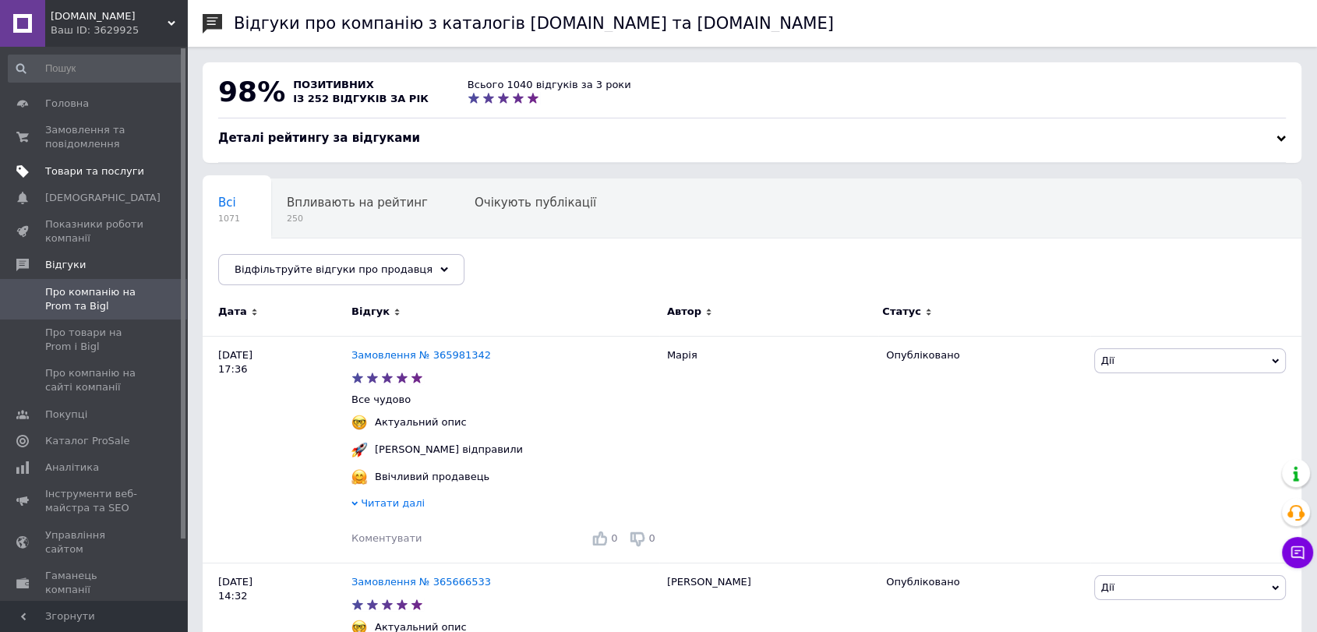
click at [84, 170] on span "Товари та послуги" at bounding box center [94, 171] width 99 height 14
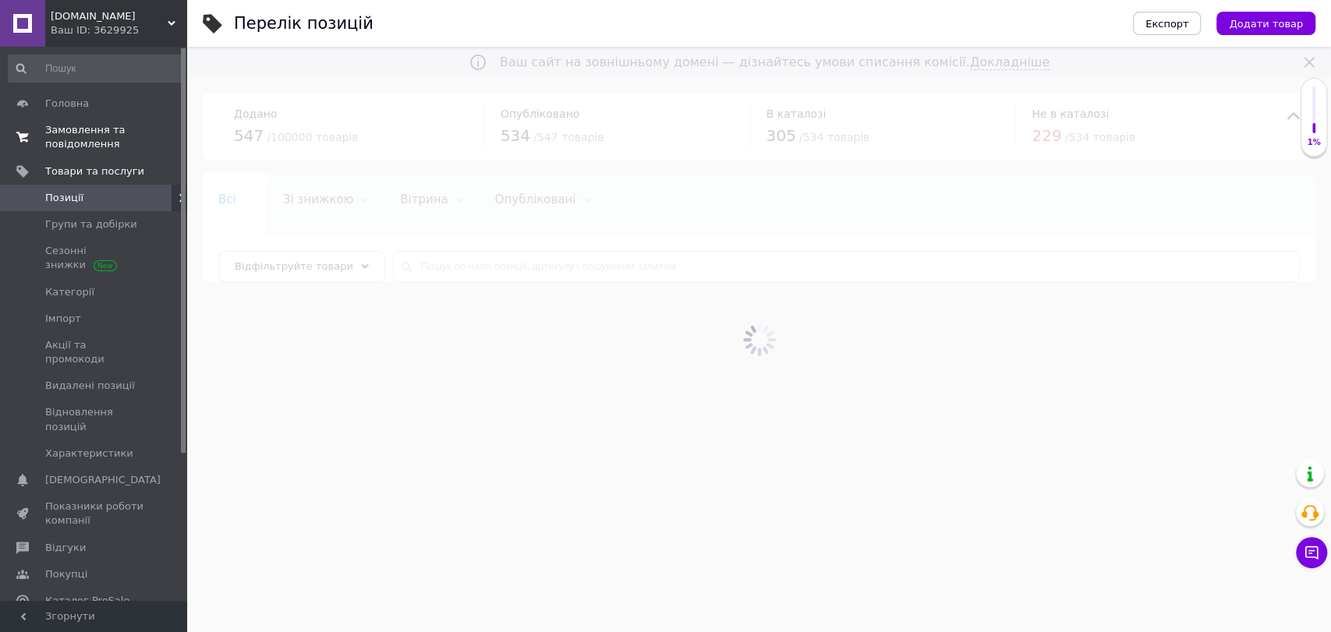
click at [89, 143] on span "Замовлення та повідомлення" at bounding box center [94, 137] width 99 height 28
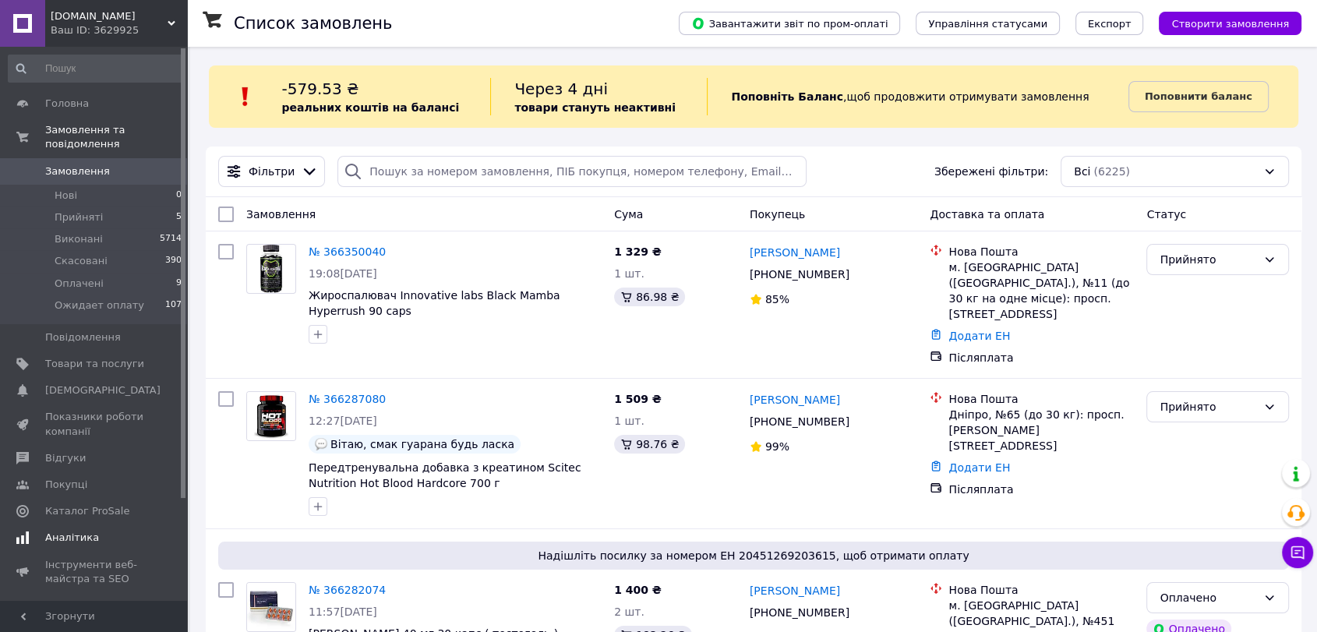
click at [83, 510] on ul "Головна Замовлення та повідомлення Замовлення 0 Нові 0 Прийняті 5 Виконані 5714…" at bounding box center [95, 436] width 191 height 692
click at [83, 525] on link "Аналітика" at bounding box center [95, 538] width 191 height 27
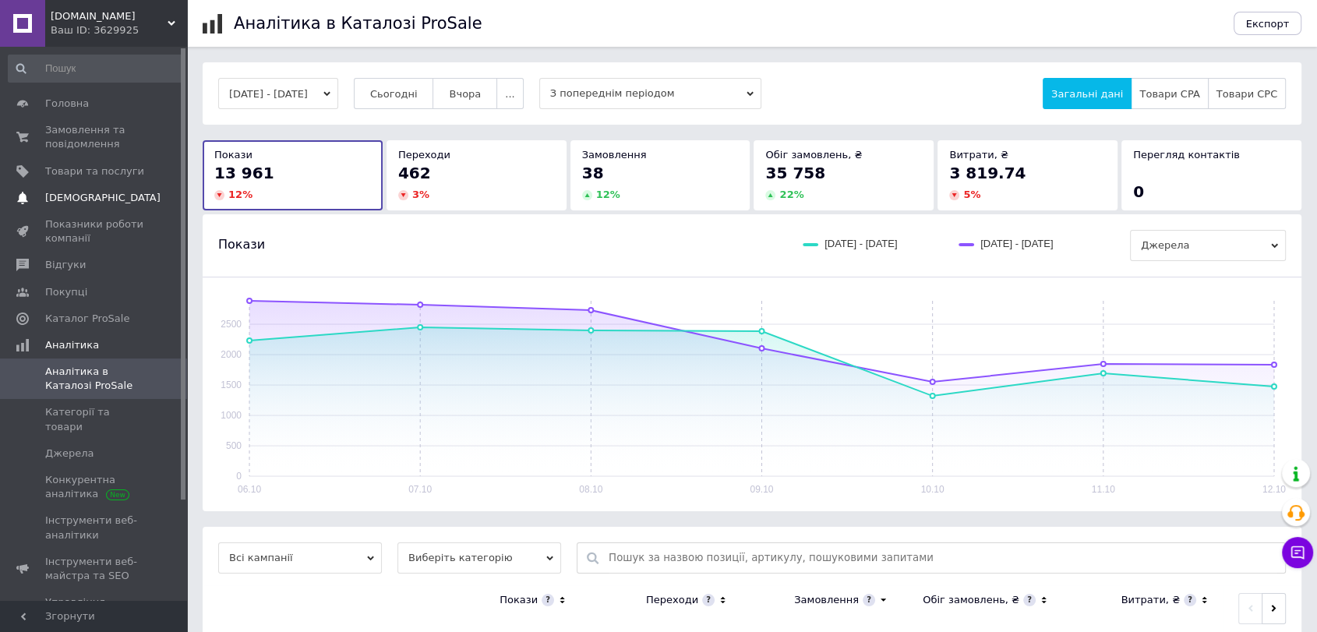
click at [66, 200] on span "[DEMOGRAPHIC_DATA]" at bounding box center [102, 198] width 115 height 14
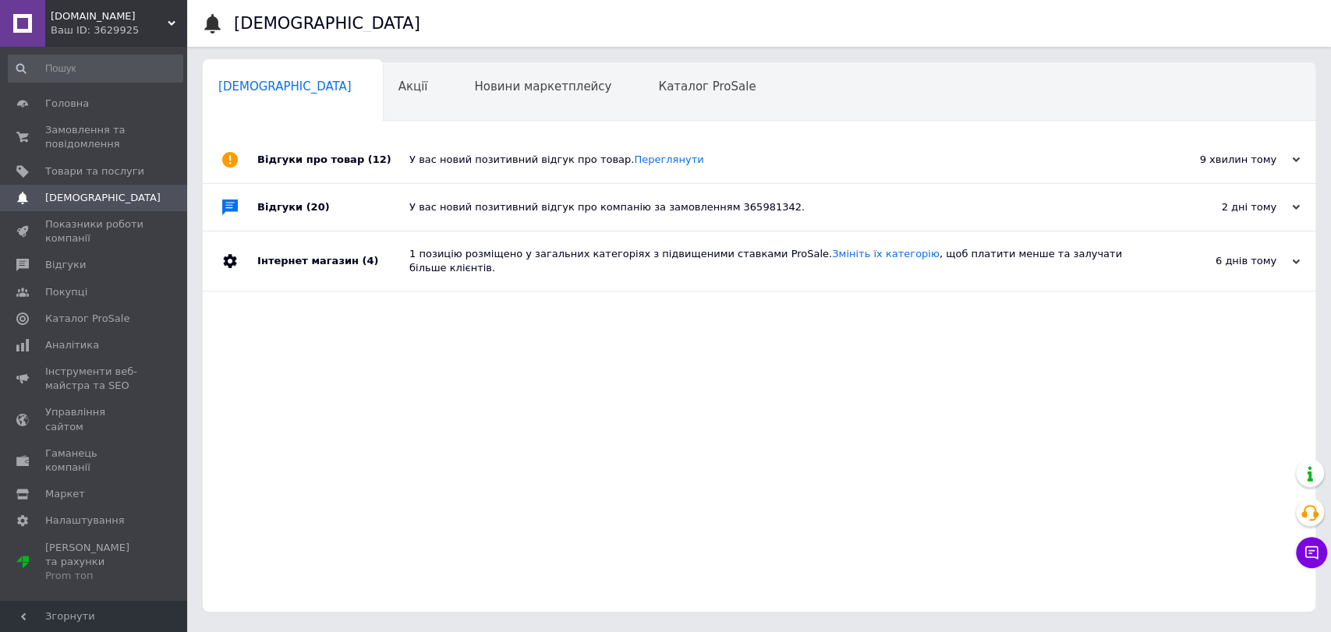
click at [457, 164] on div "У вас новий позитивний відгук про товар. Переглянути" at bounding box center [776, 160] width 734 height 14
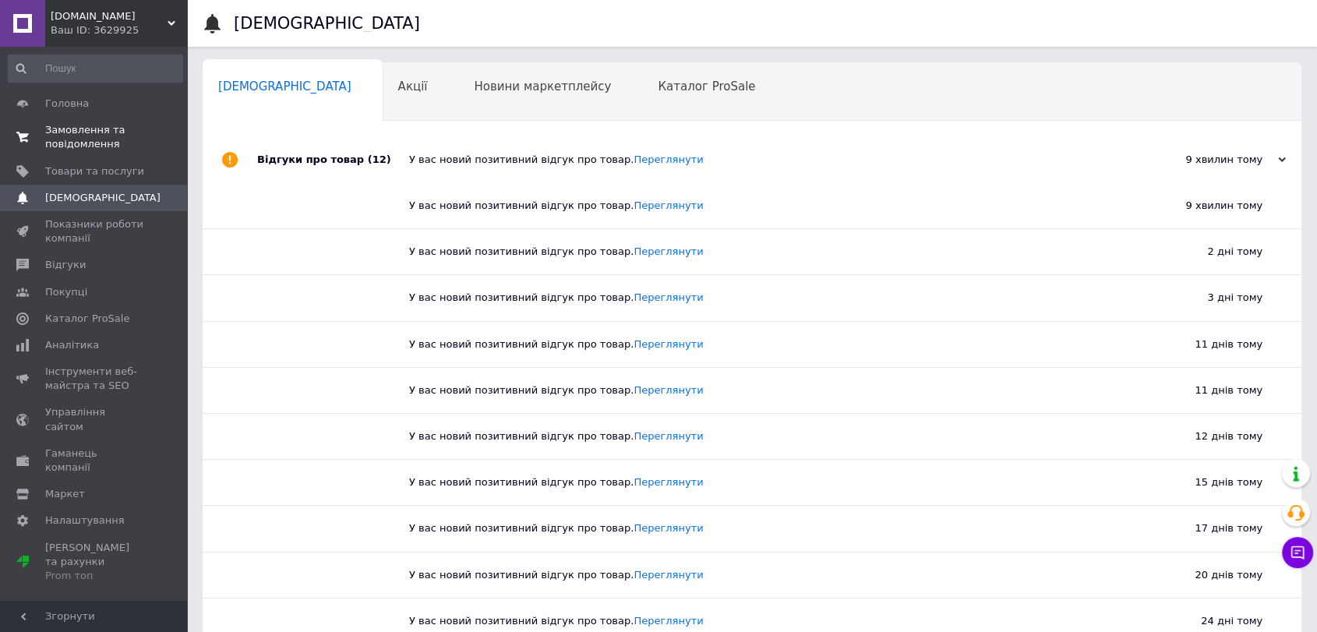
click at [99, 124] on span "Замовлення та повідомлення" at bounding box center [94, 137] width 99 height 28
